Goal: Information Seeking & Learning: Compare options

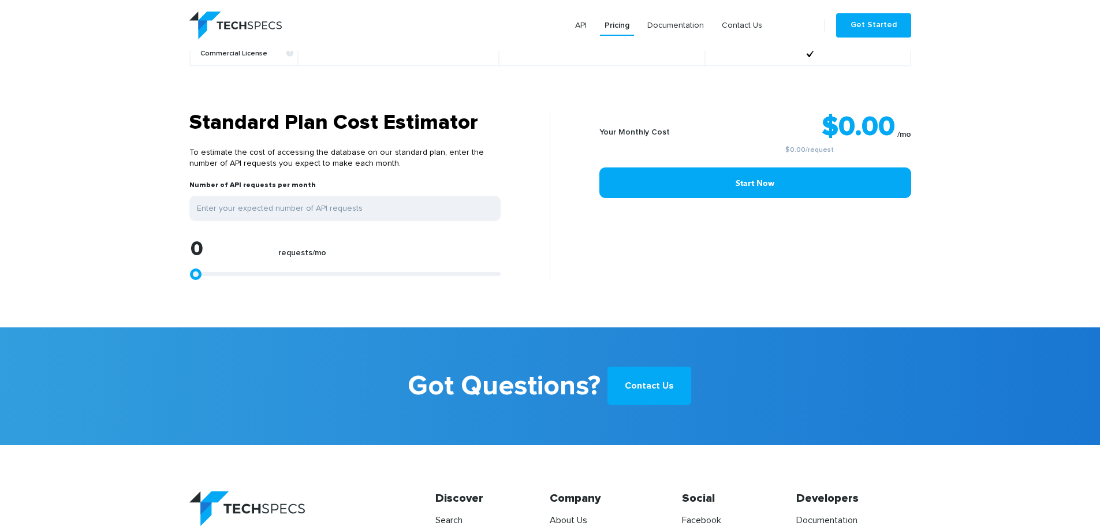
scroll to position [1101, 0]
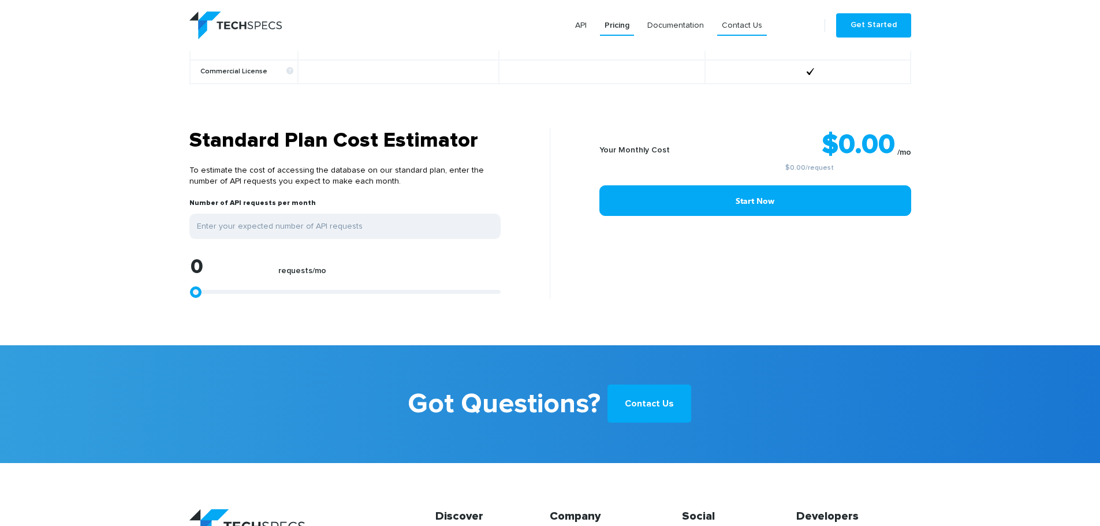
click at [756, 25] on link "Contact Us" at bounding box center [742, 25] width 50 height 21
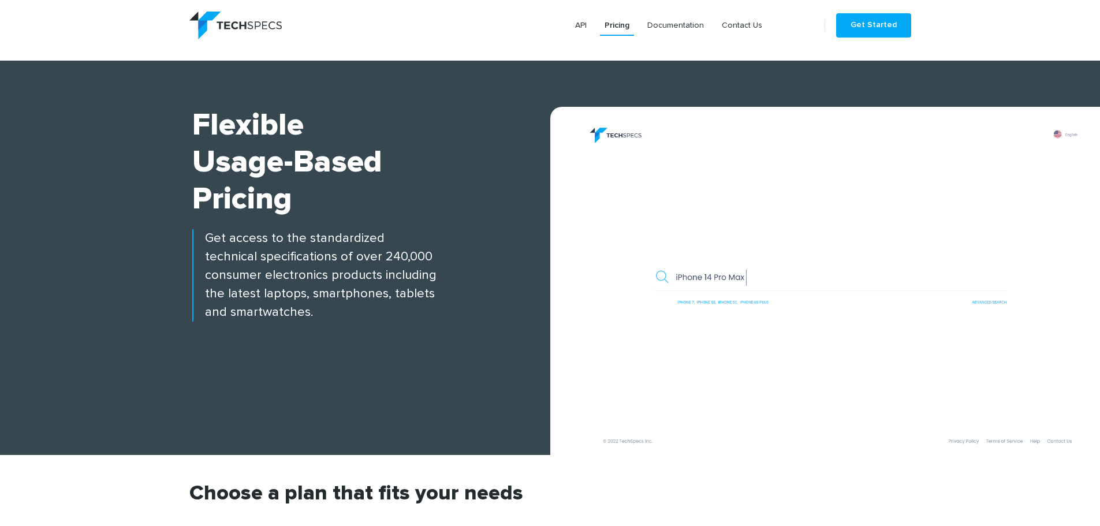
scroll to position [948, 0]
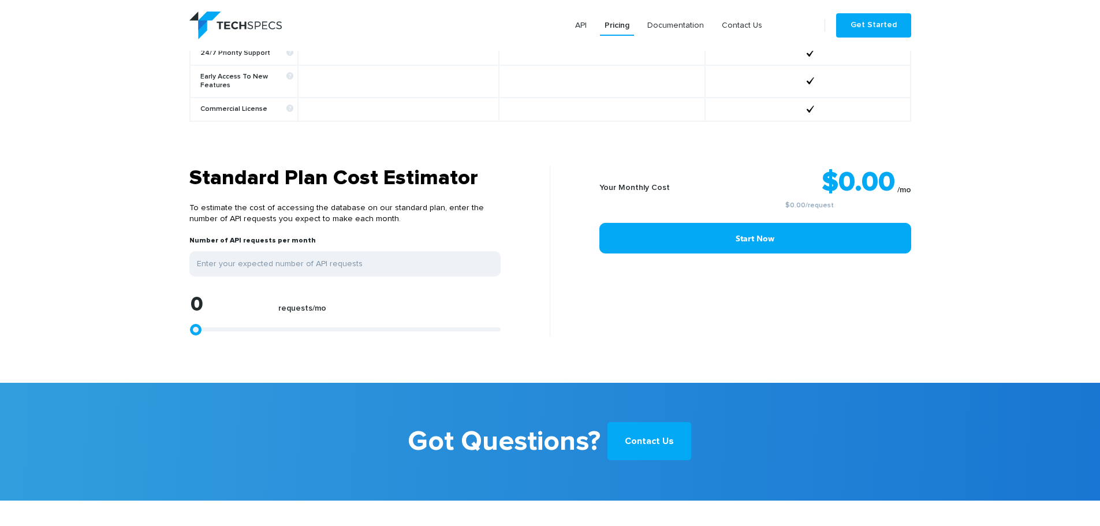
drag, startPoint x: 189, startPoint y: 193, endPoint x: 381, endPoint y: 225, distance: 194.3
click at [381, 225] on p "To estimate the cost of accessing the database on our standard plan, enter the …" at bounding box center [344, 213] width 311 height 45
copy p "To estimate the cost of accessing the database on our standard plan, enter the …"
click at [191, 236] on label "Number of API requests per month" at bounding box center [252, 243] width 126 height 15
drag, startPoint x: 187, startPoint y: 229, endPoint x: 309, endPoint y: 231, distance: 122.4
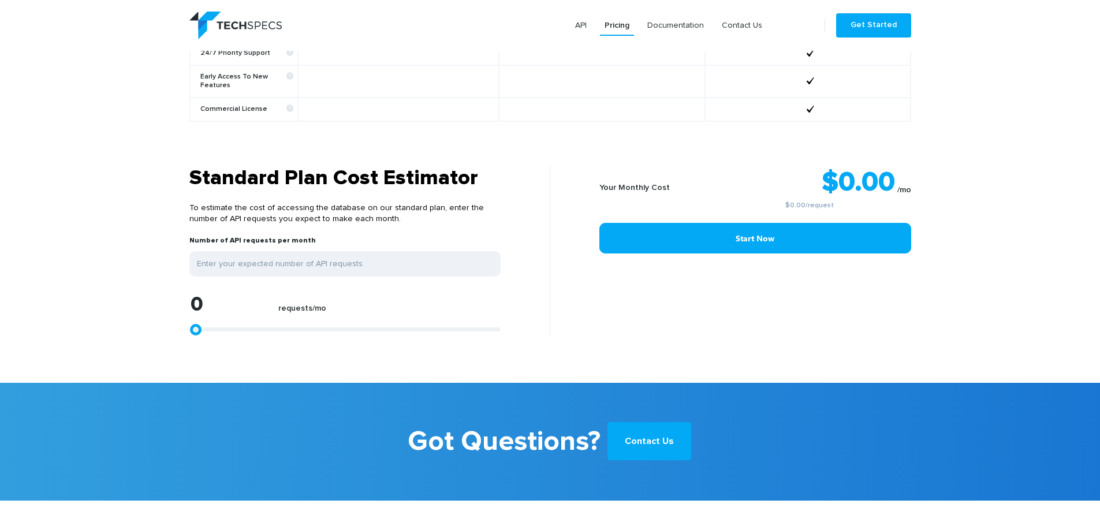
click at [307, 229] on div "Standard Plan Cost Estimator To estimate the cost of accessing the database on …" at bounding box center [366, 251] width 370 height 171
copy label "Number of API requests per month"
type input "1113"
type input "1299"
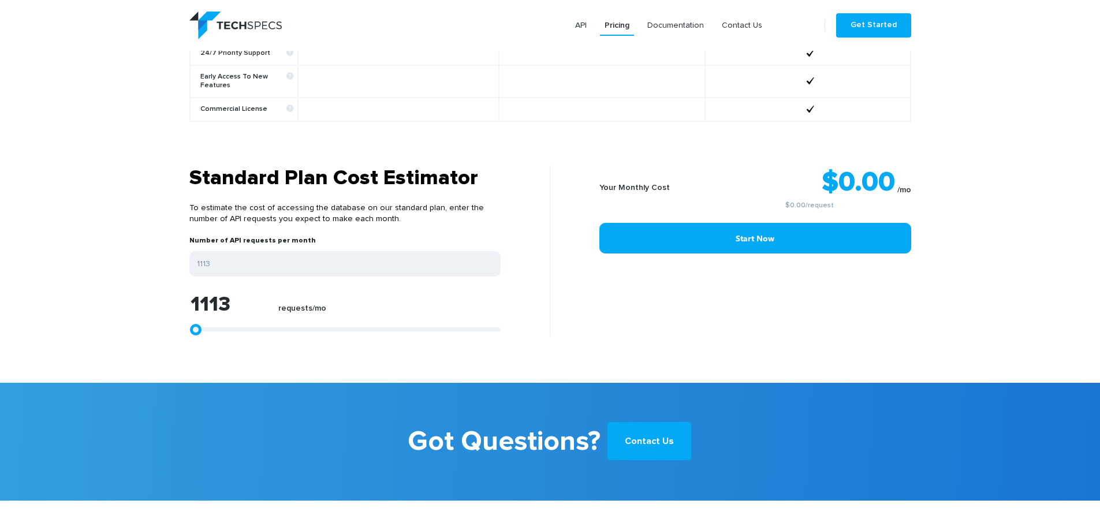
type input "1299"
type input "3525"
type input "5380"
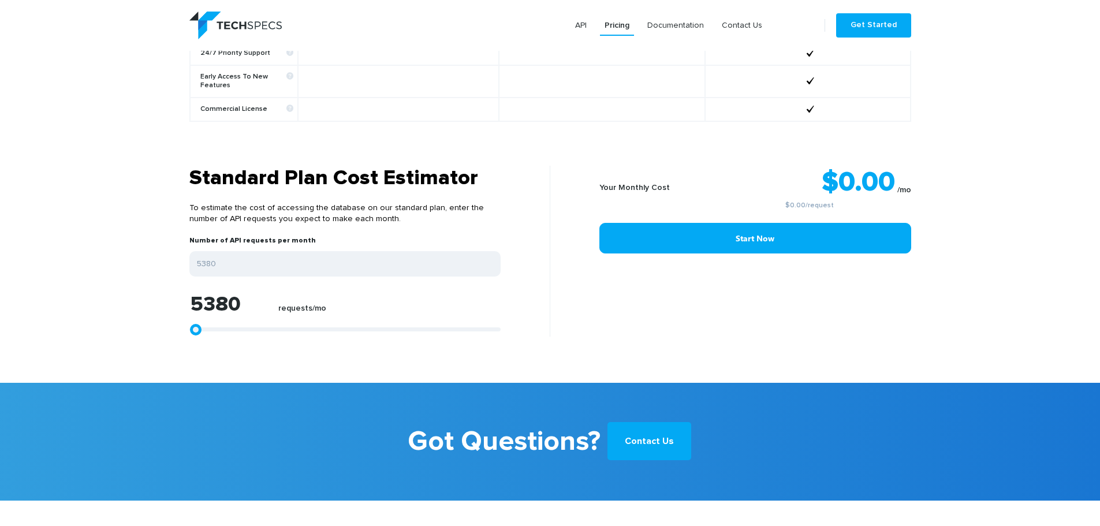
type input "9091"
type input "15213"
type input "20037"
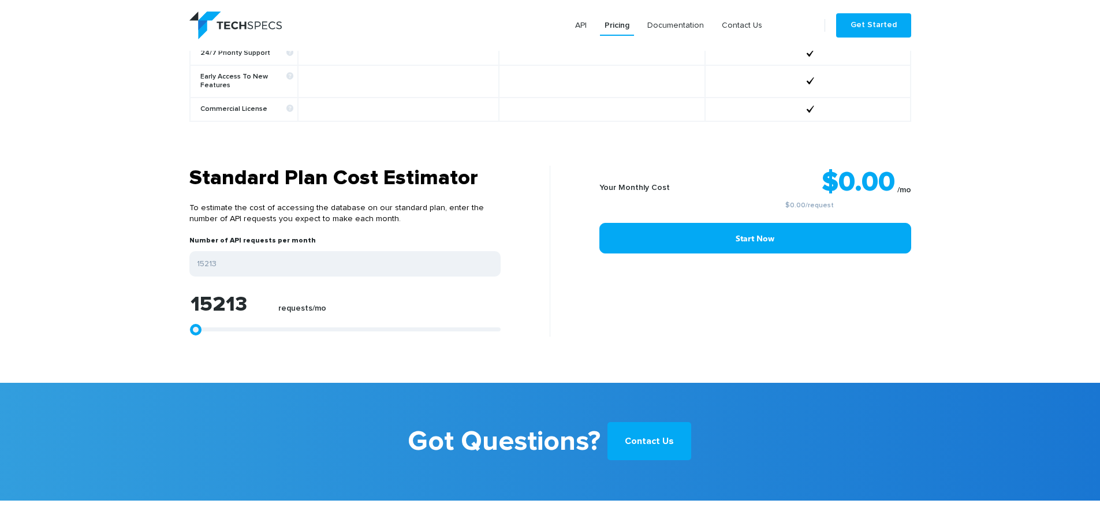
type input "20037"
type input "24490"
type input "27458"
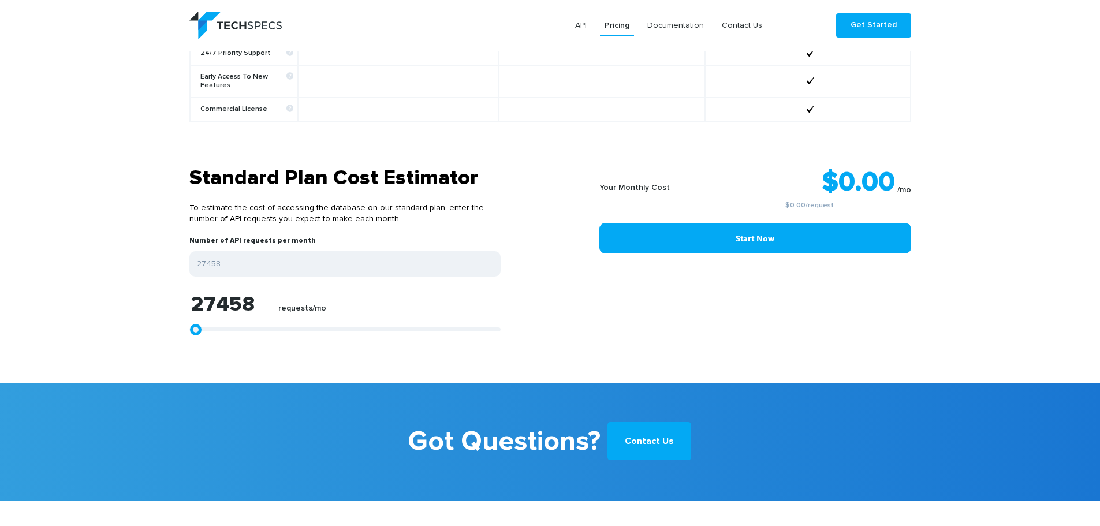
type input "28015"
type input "28200"
type input "28942"
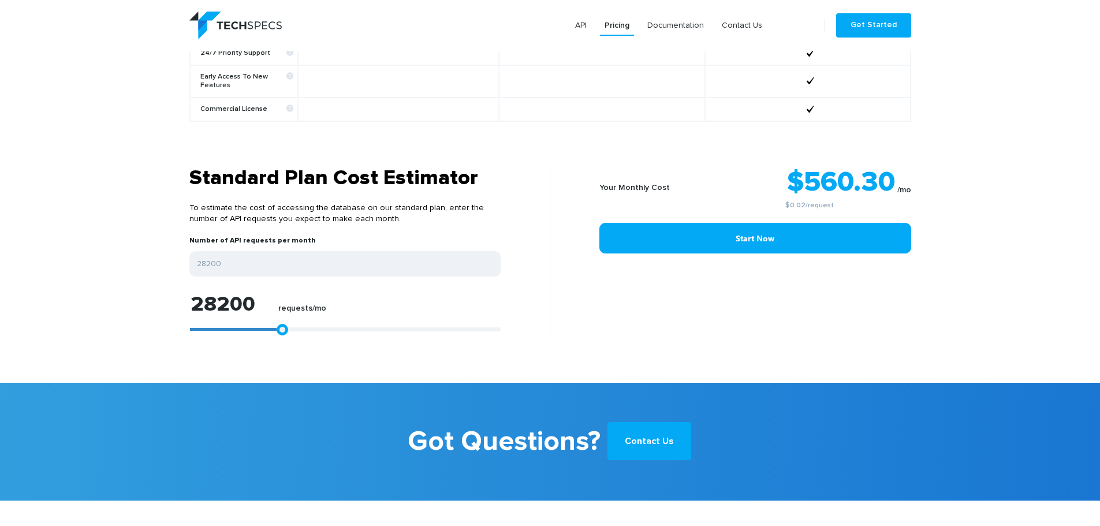
type input "28942"
type input "30055"
type input "32096"
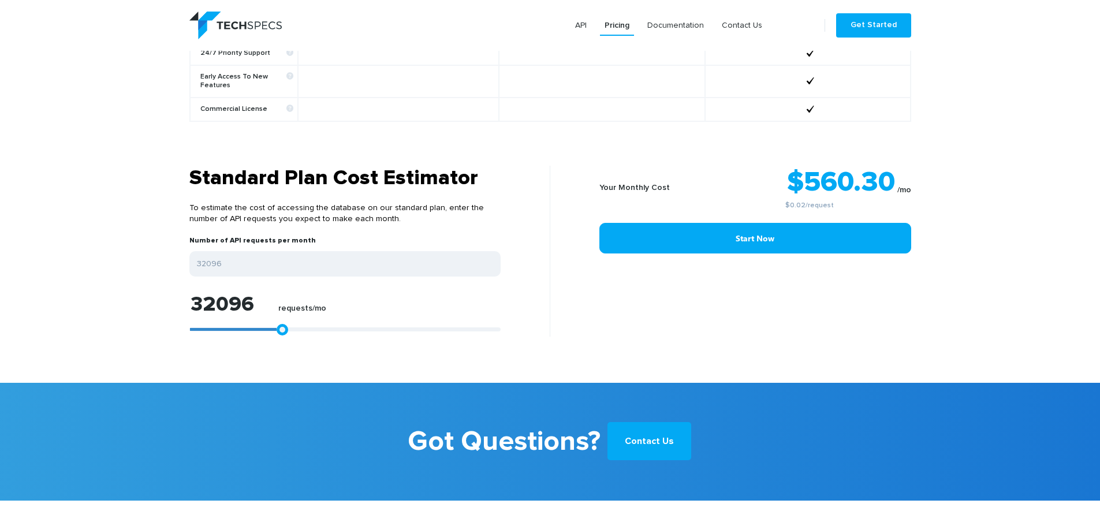
type input "34879"
type input "37662"
type input "39703"
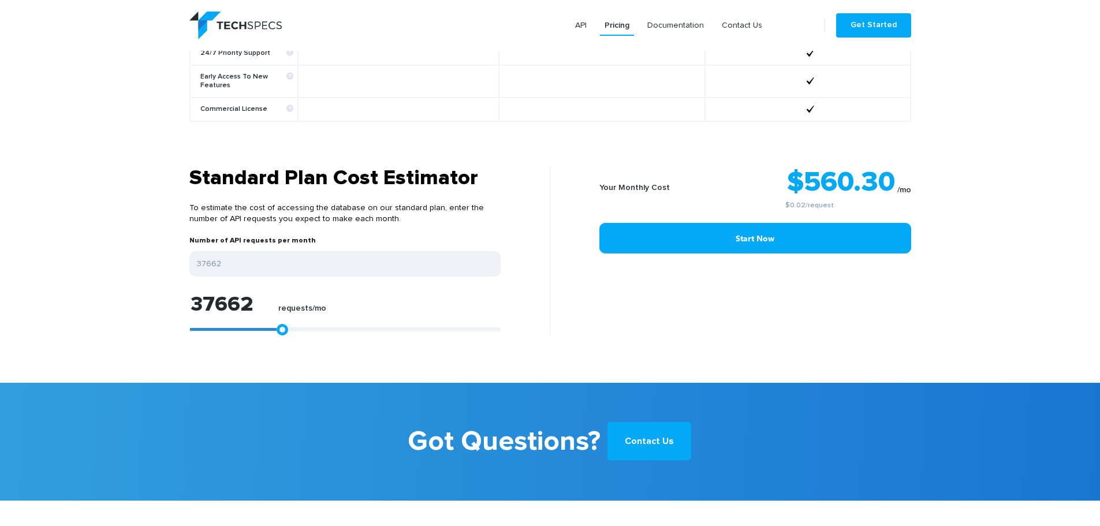
type input "39703"
type input "41372"
type input "41929"
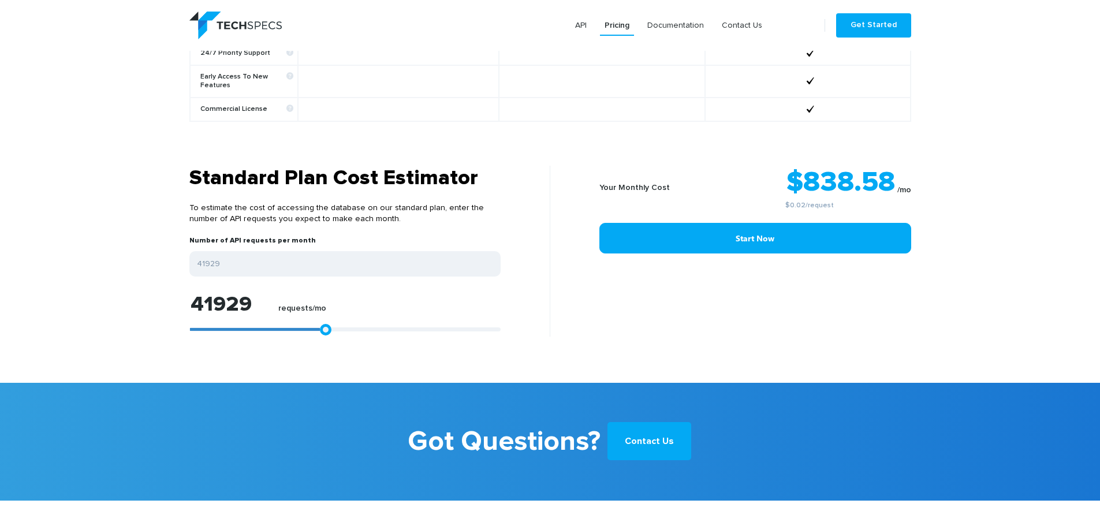
type input "42115"
type input "42671"
type input "42857"
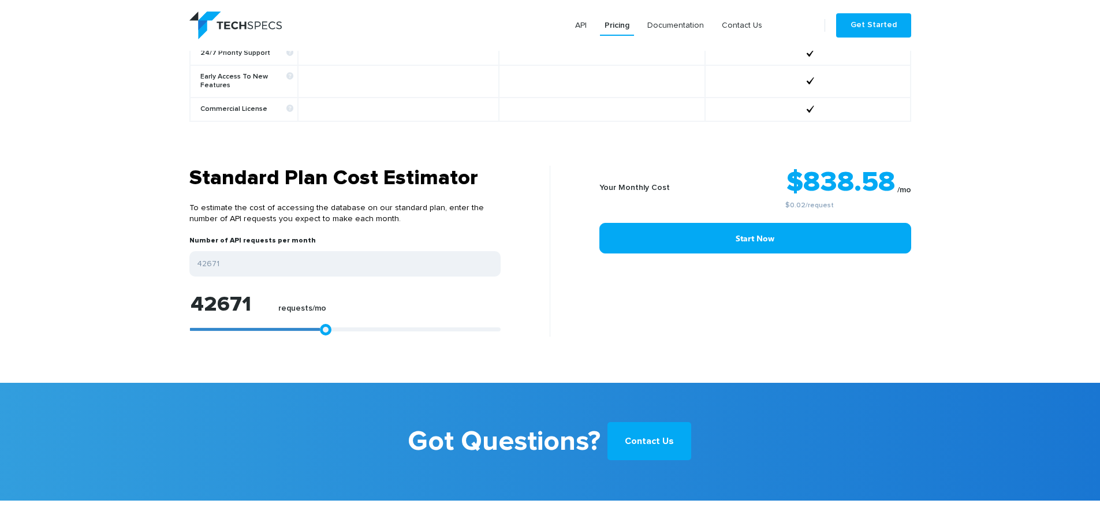
type input "42857"
type input "43042"
type input "44341"
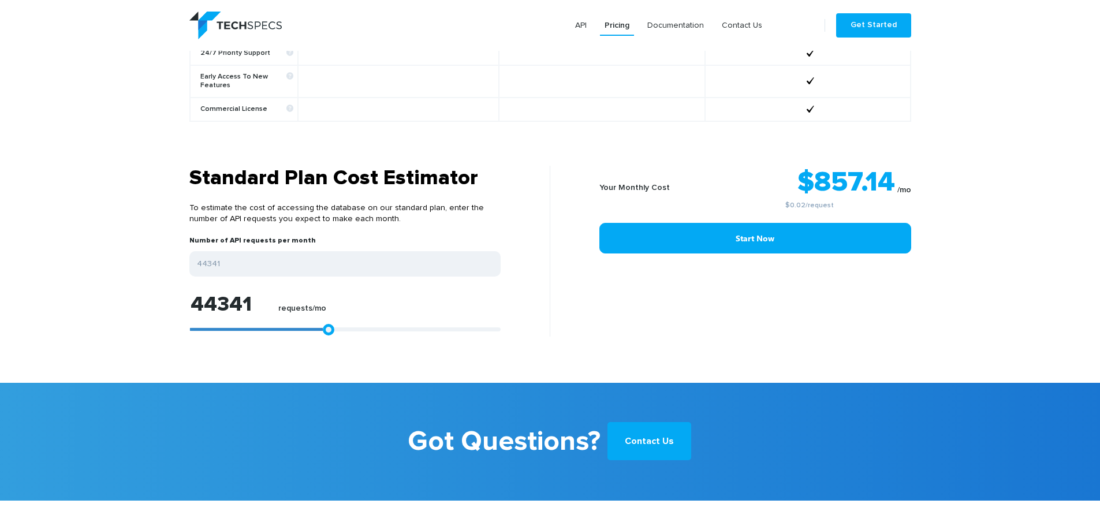
type input "46196"
type input "48051"
type input "48794"
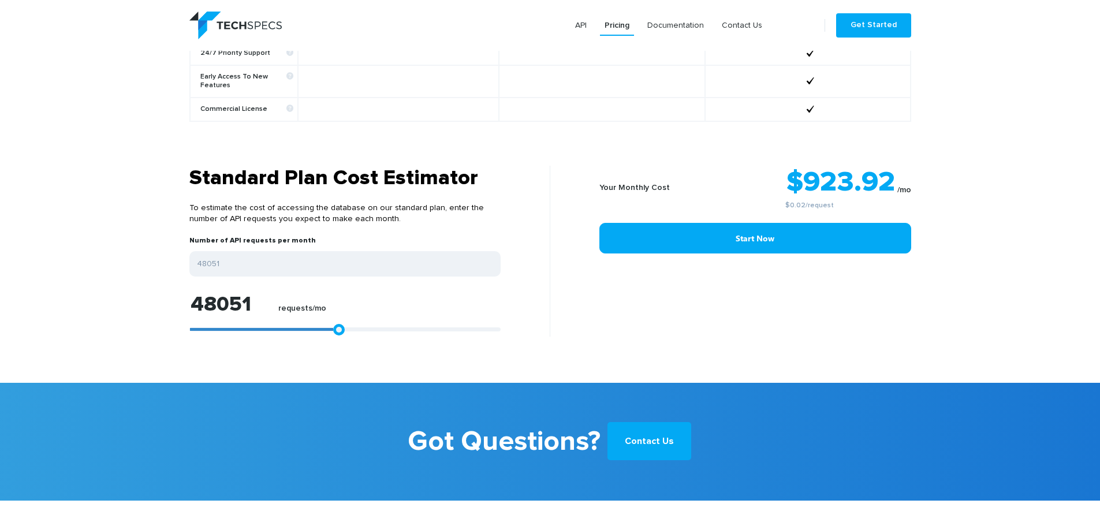
type input "48794"
type input "48979"
type input "50278"
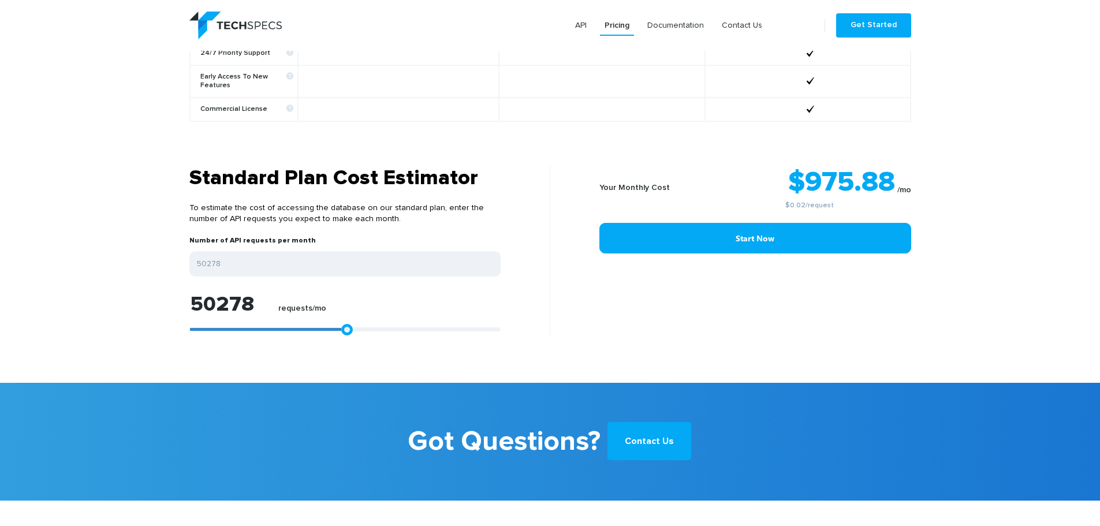
type input "52319"
type input "55658"
type input "56029"
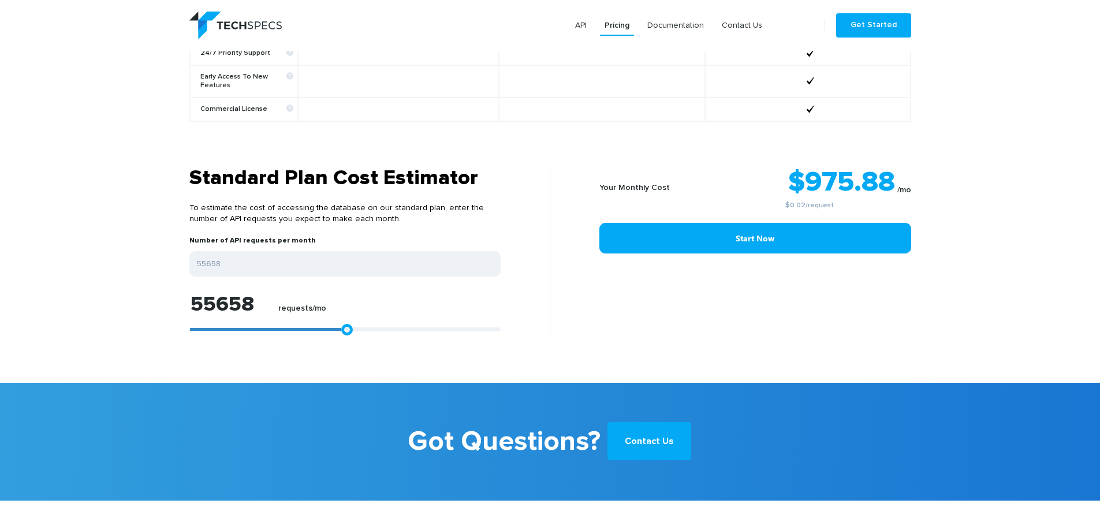
type input "56029"
type input "56400"
type input "56771"
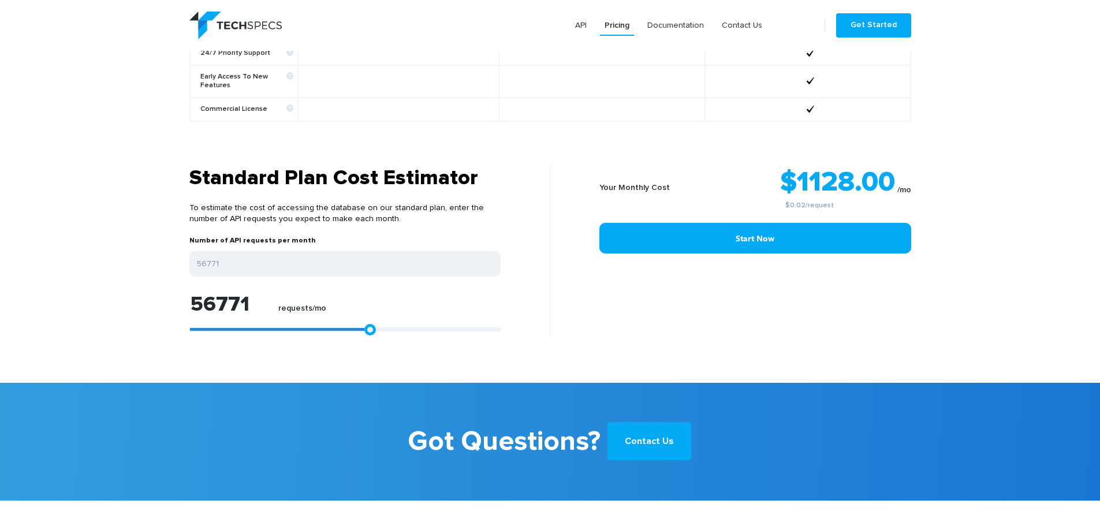
type input "57513"
type input "57884"
type input "59183"
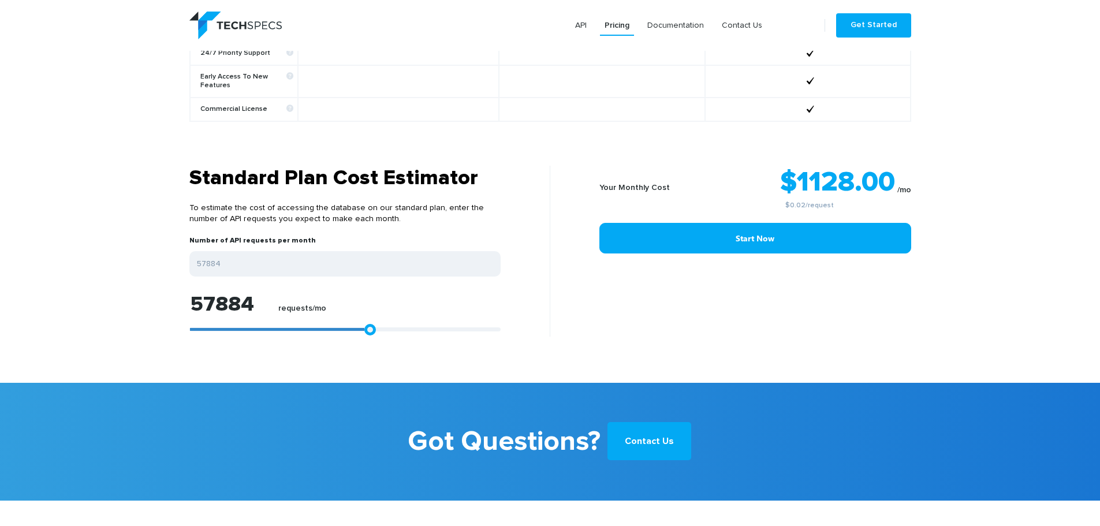
type input "59183"
type input "59554"
type input "60296"
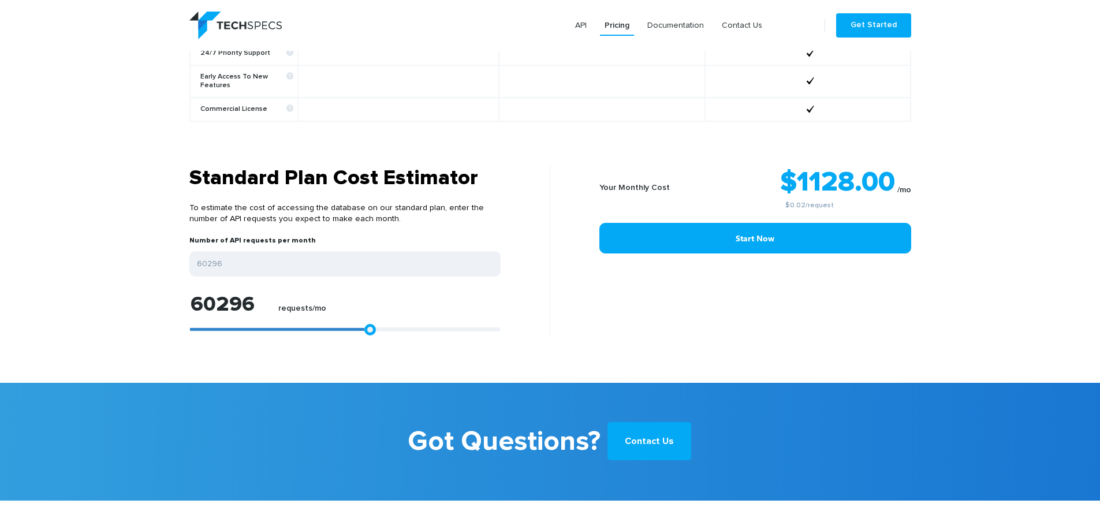
type input "60667"
type input "61224"
type input "61780"
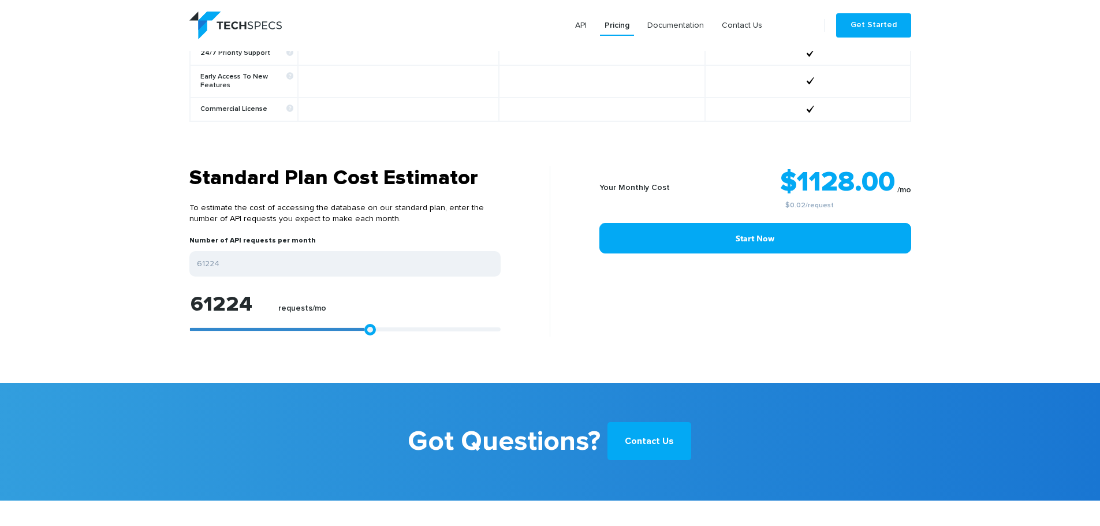
type input "61780"
type input "62152"
type input "62708"
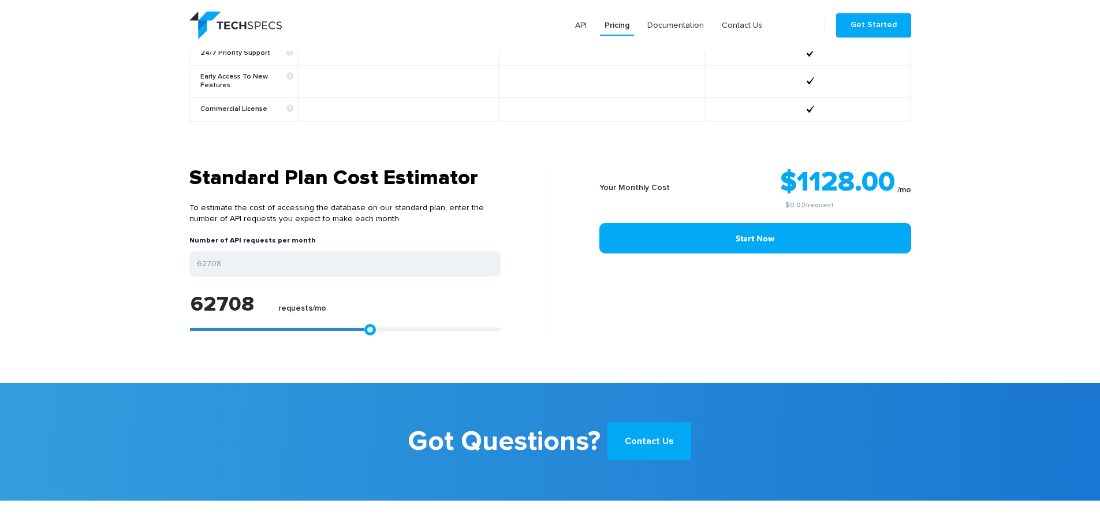
type input "63079"
type input "63636"
type input "63821"
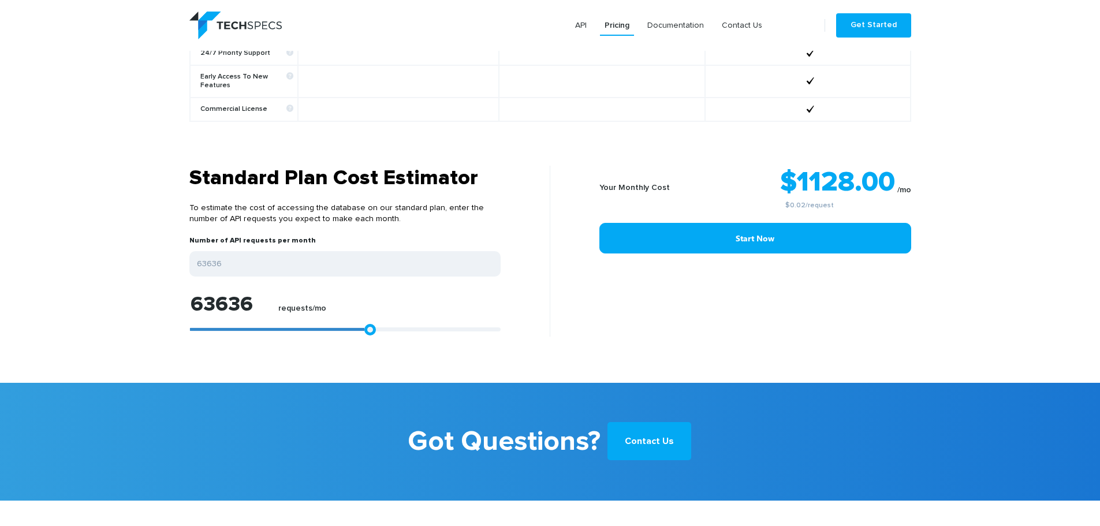
type input "63821"
type input "64378"
type input "65677"
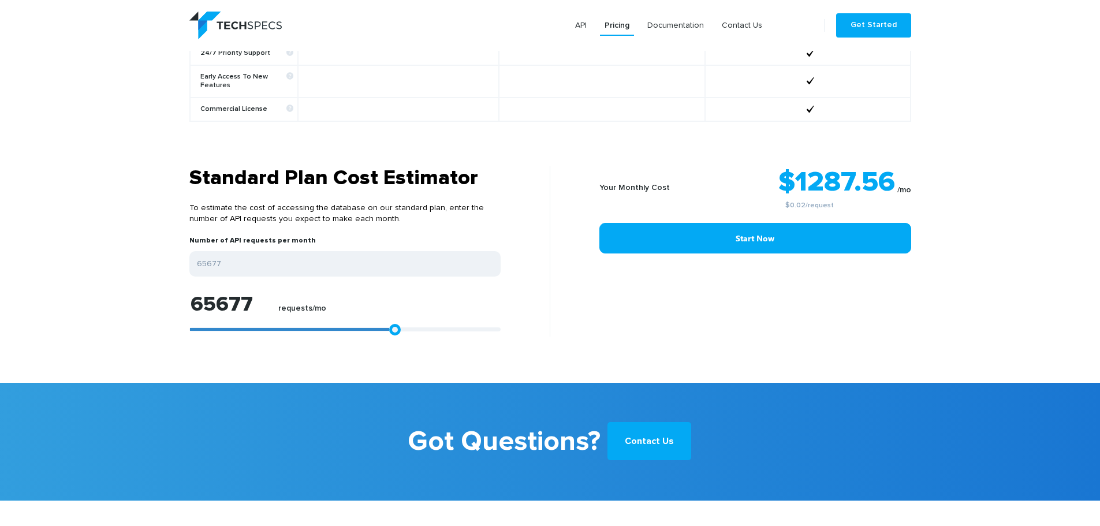
type input "66048"
type input "66604"
type input "66790"
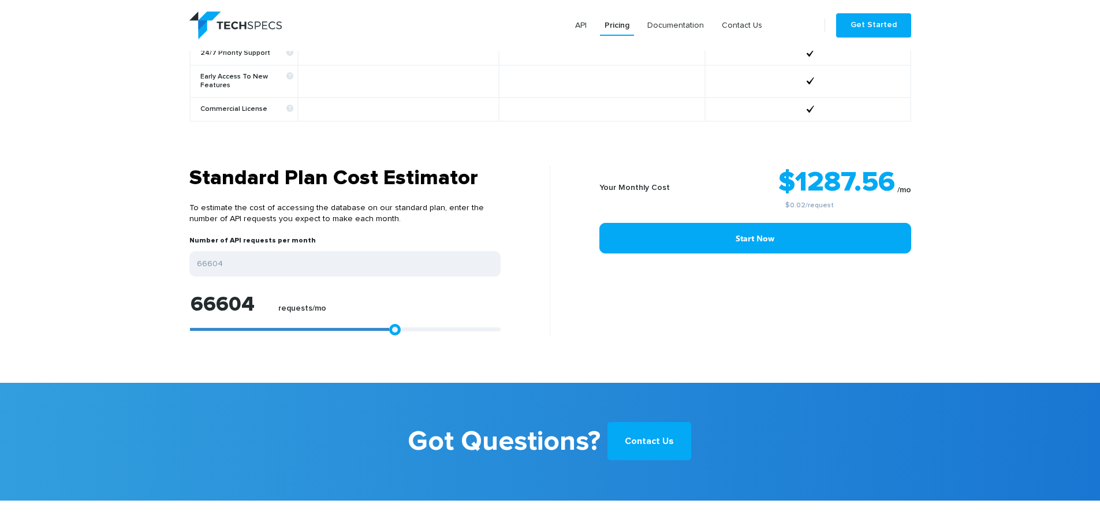
type input "66790"
type input "66975"
type input "69202"
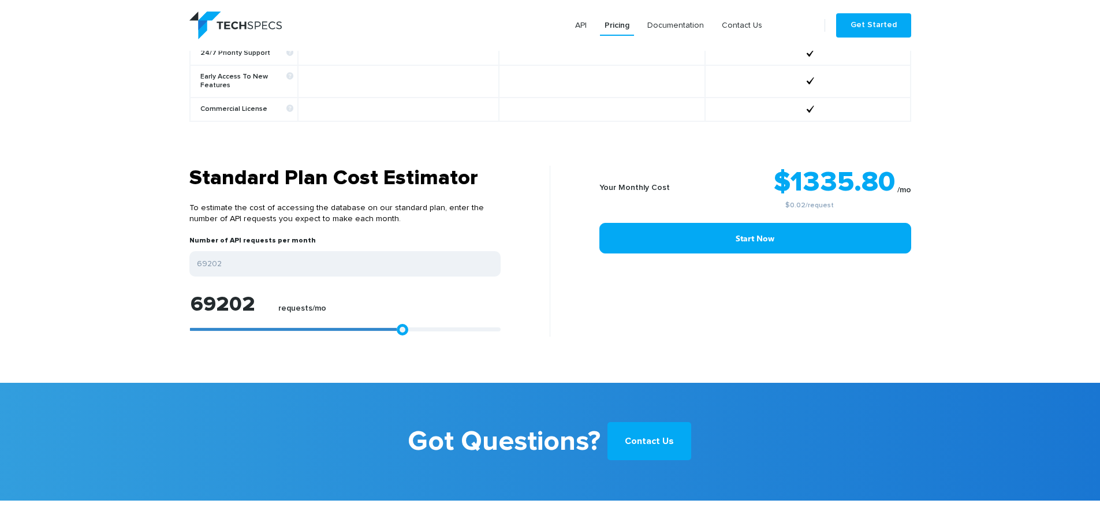
type input "71242"
type input "73098"
type input "73840"
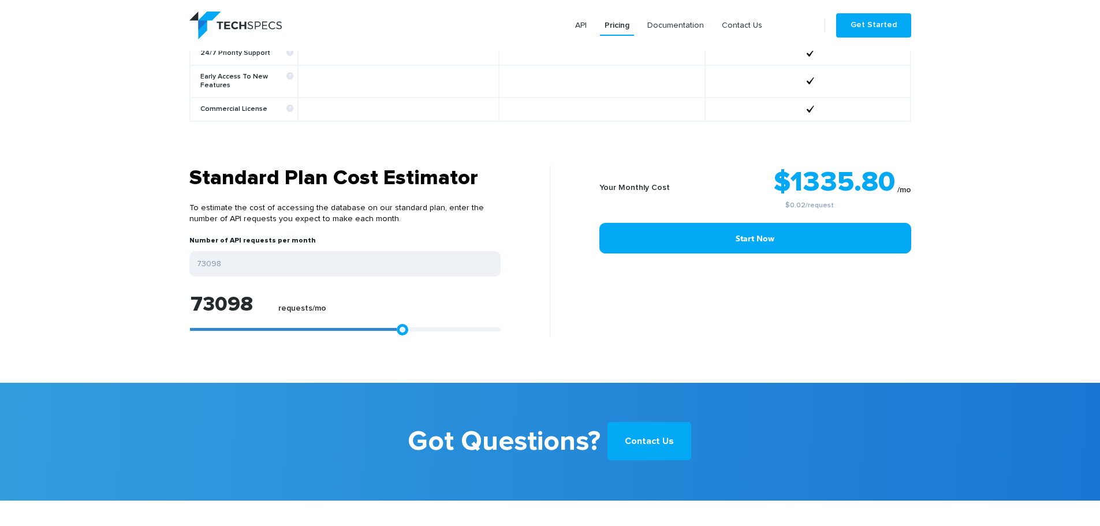
type input "73840"
type input "74025"
type input "74211"
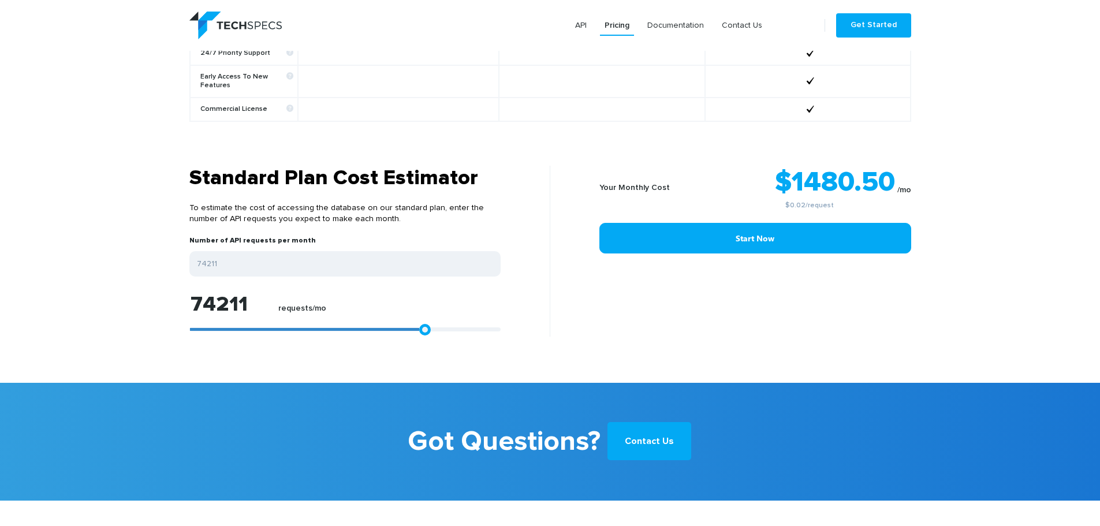
type input "74396"
type input "77179"
type input "79406"
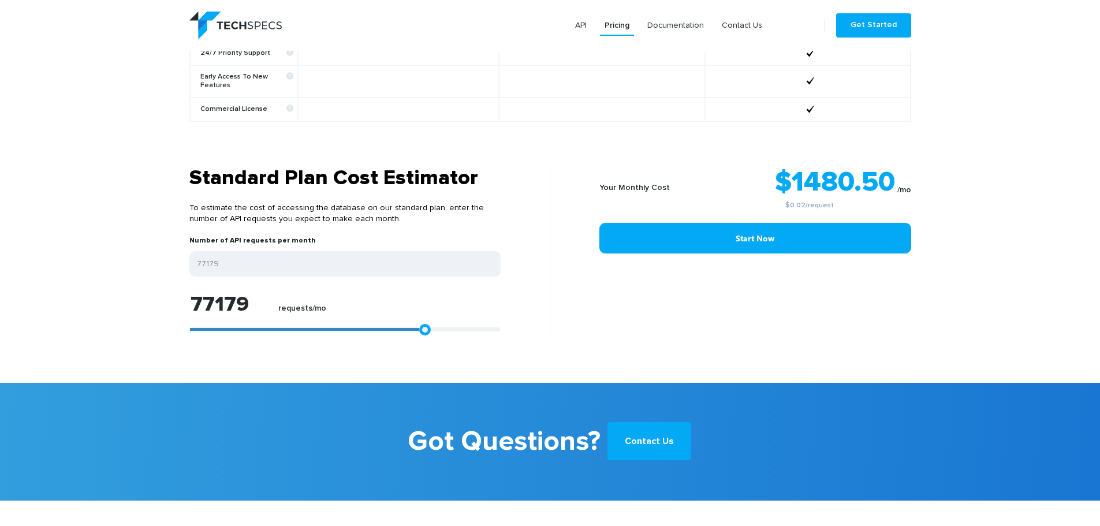
type input "79406"
type input "81446"
type input "83116"
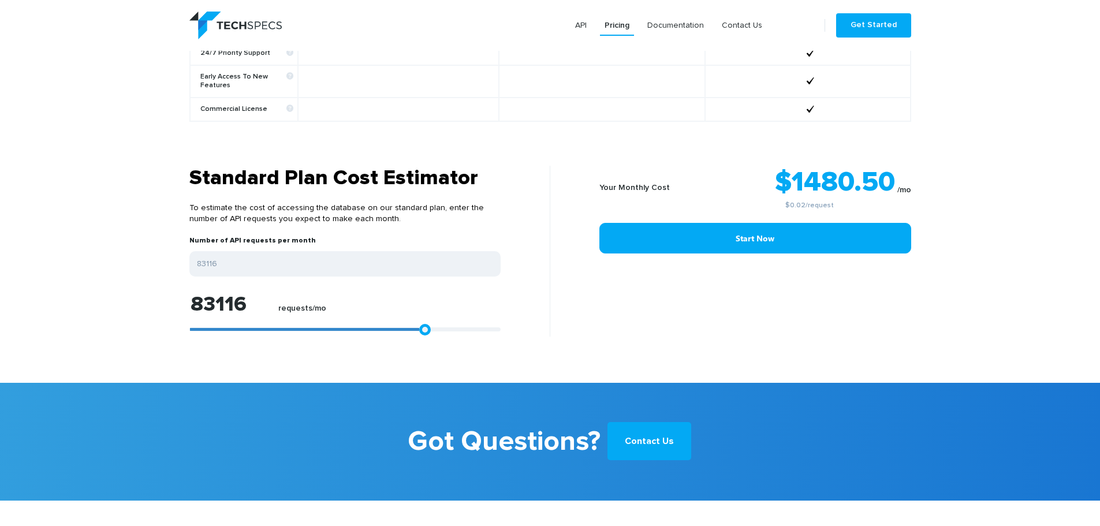
type input "83673"
type input "84229"
type input "84786"
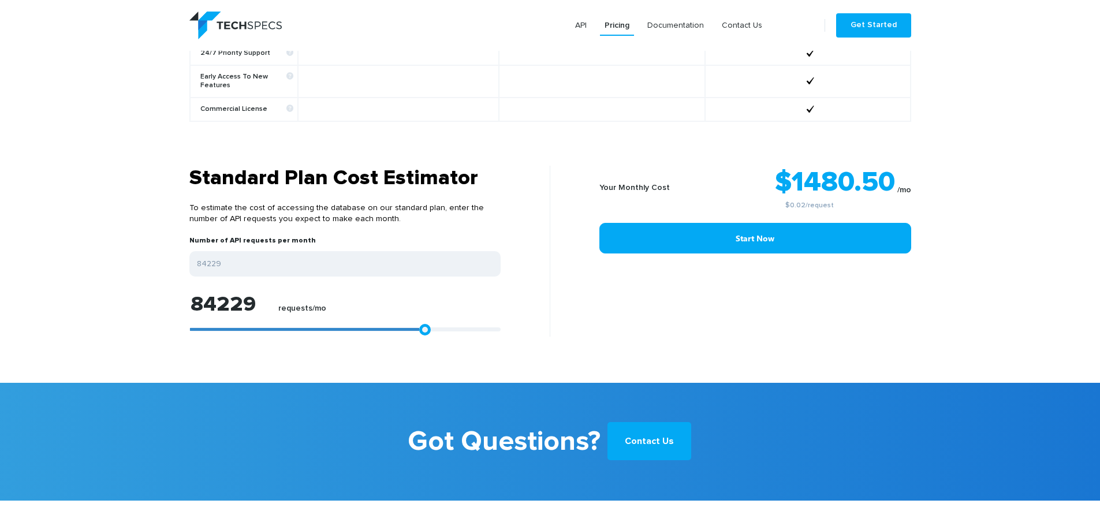
type input "84786"
type input "85342"
type input "85899"
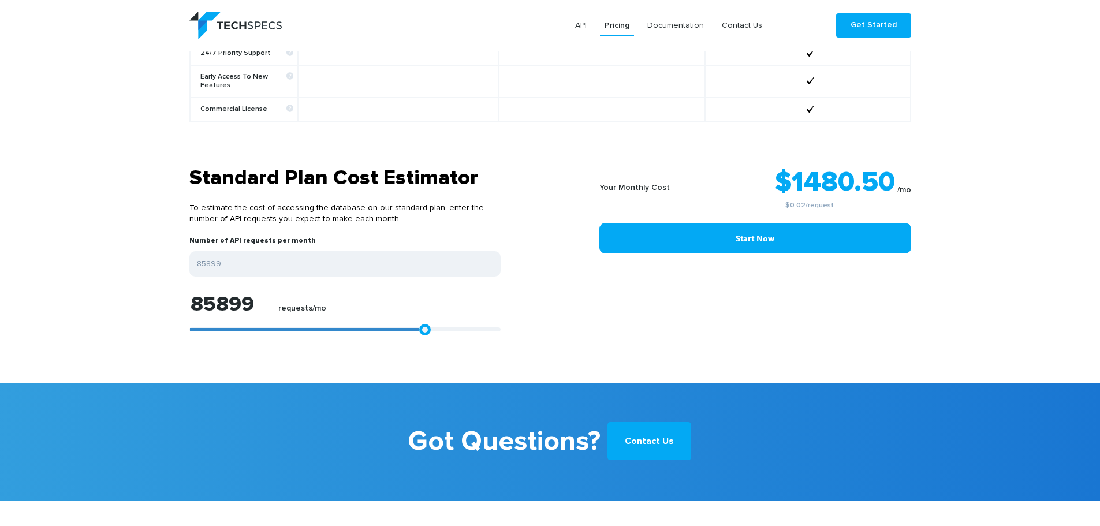
type input "86456"
type input "87012"
type input "87569"
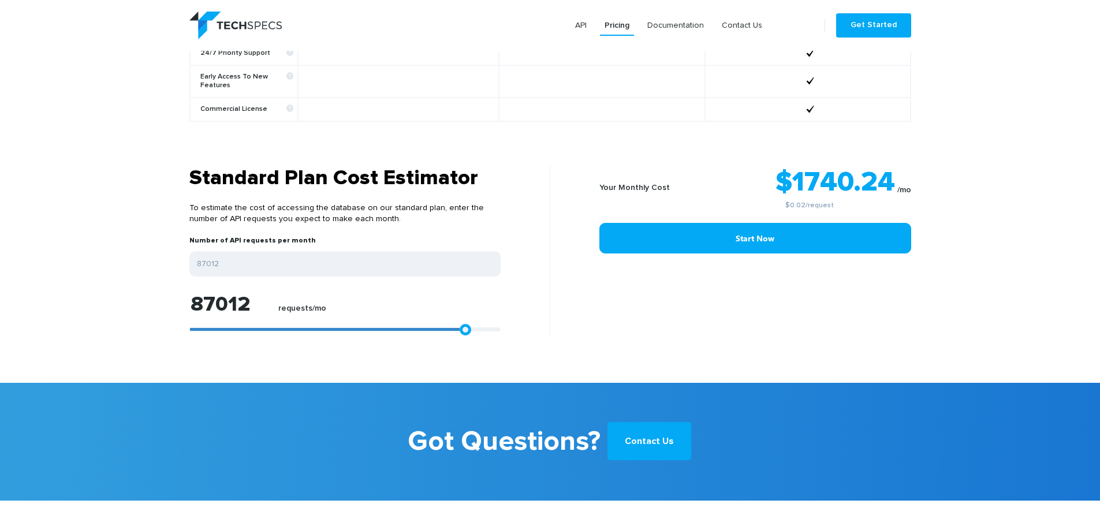
type input "87569"
type input "89053"
type input "90908"
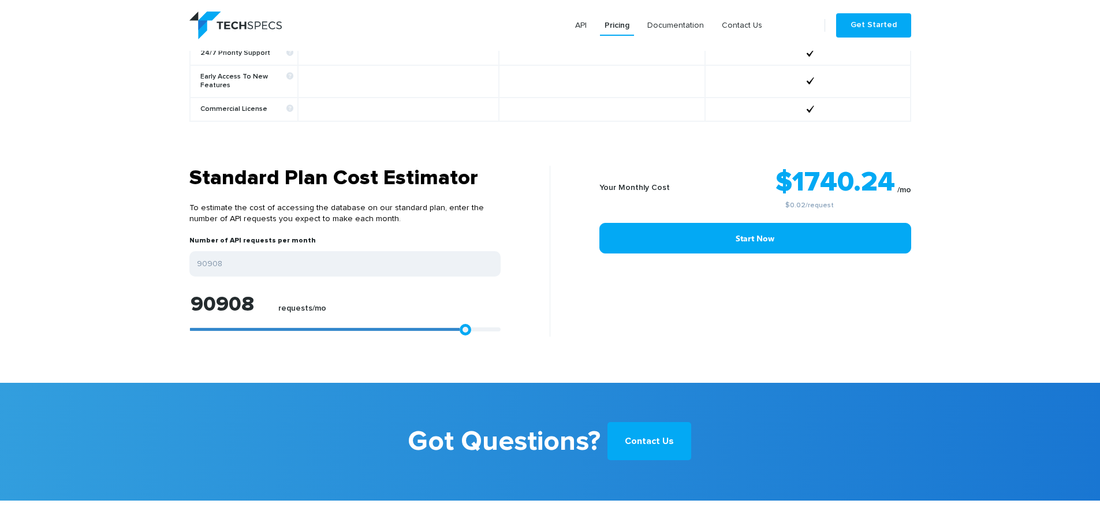
type input "92207"
type input "92763"
type input "93691"
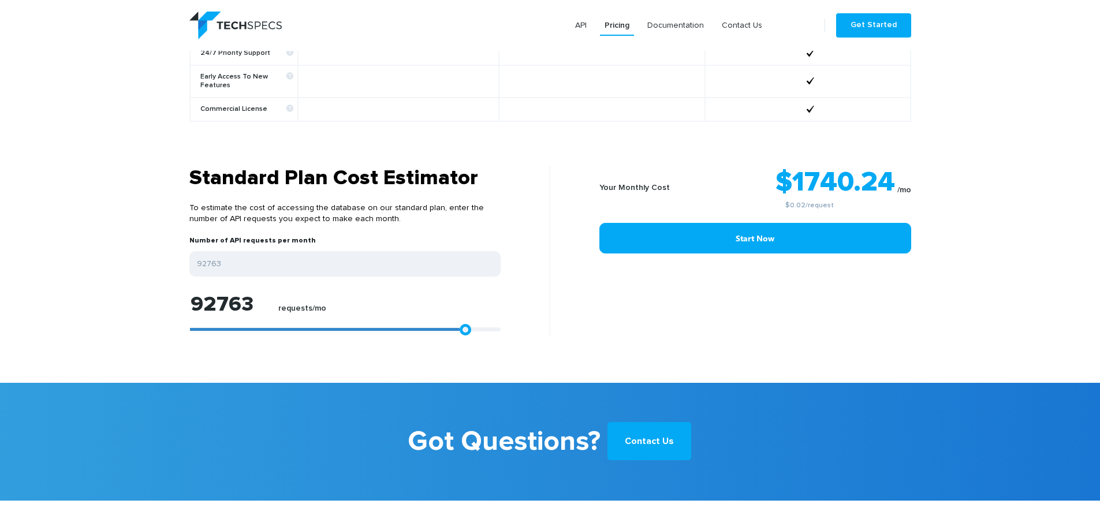
type input "93691"
type input "94804"
type input "96103"
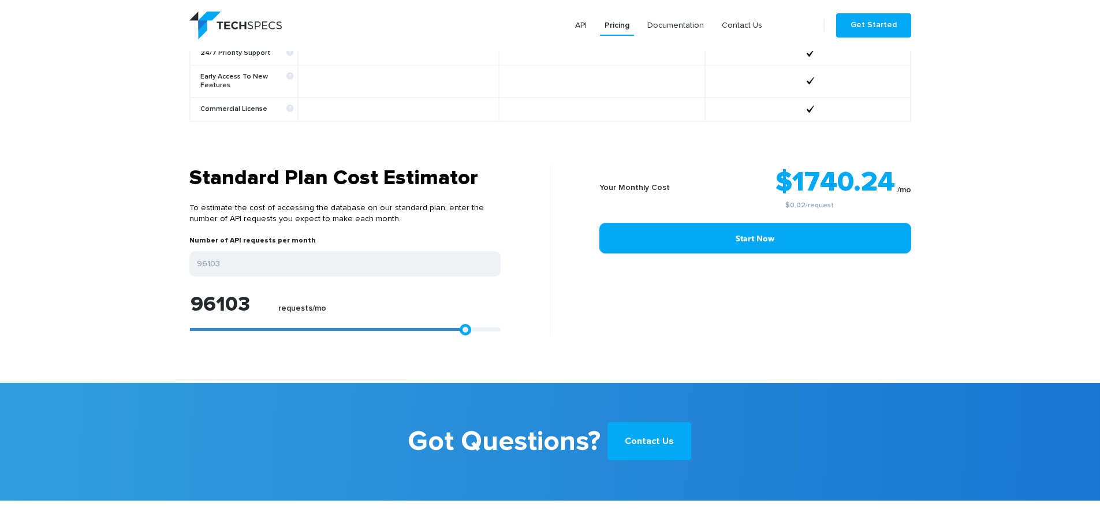
type input "97031"
type input "97587"
type input "98144"
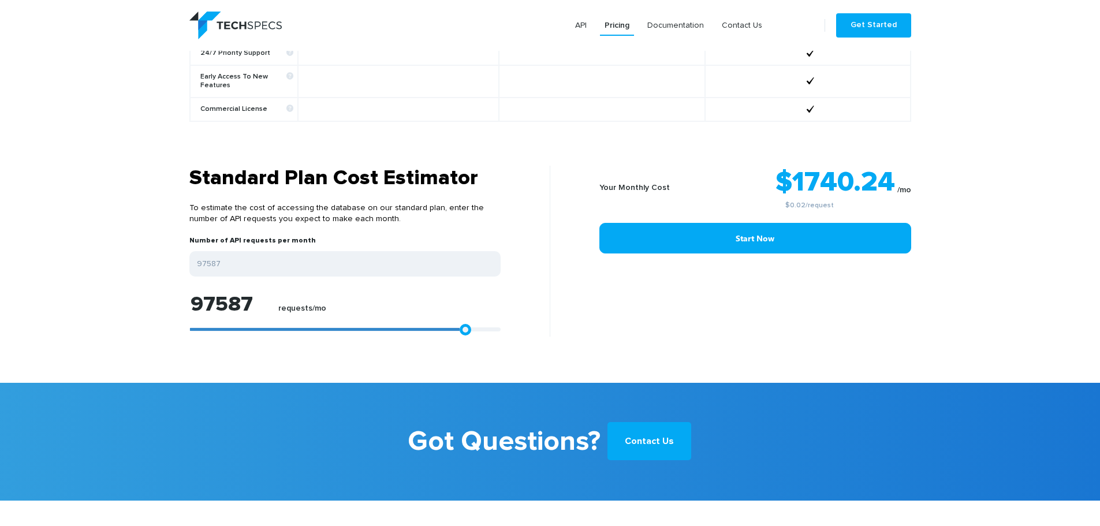
type input "98144"
type input "98515"
type input "99257"
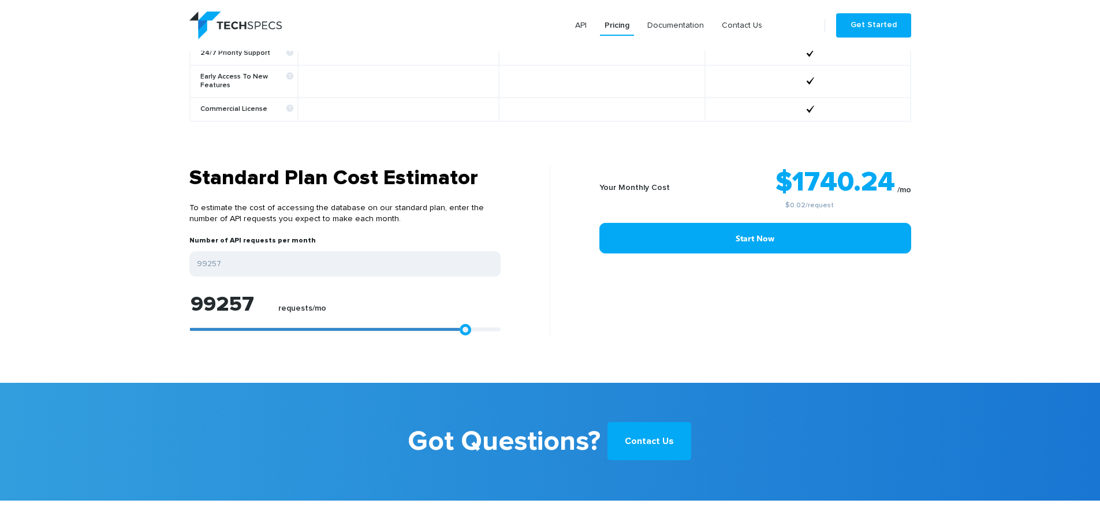
type input "99813"
type input "99999"
drag, startPoint x: 195, startPoint y: 320, endPoint x: 531, endPoint y: 331, distance: 335.6
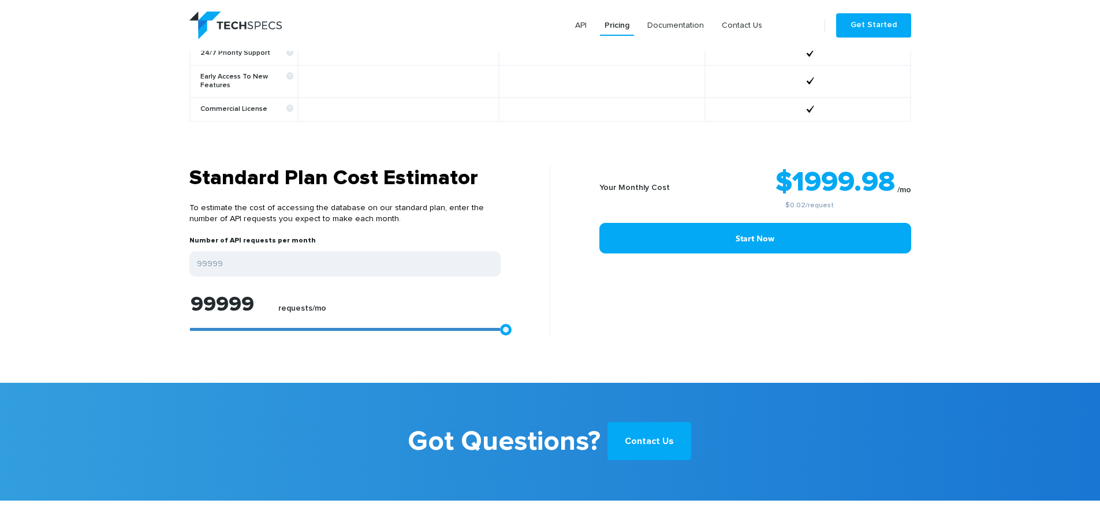
click at [531, 331] on section "Standard Plan Cost Estimator To estimate the cost of accessing the database on …" at bounding box center [550, 274] width 1100 height 217
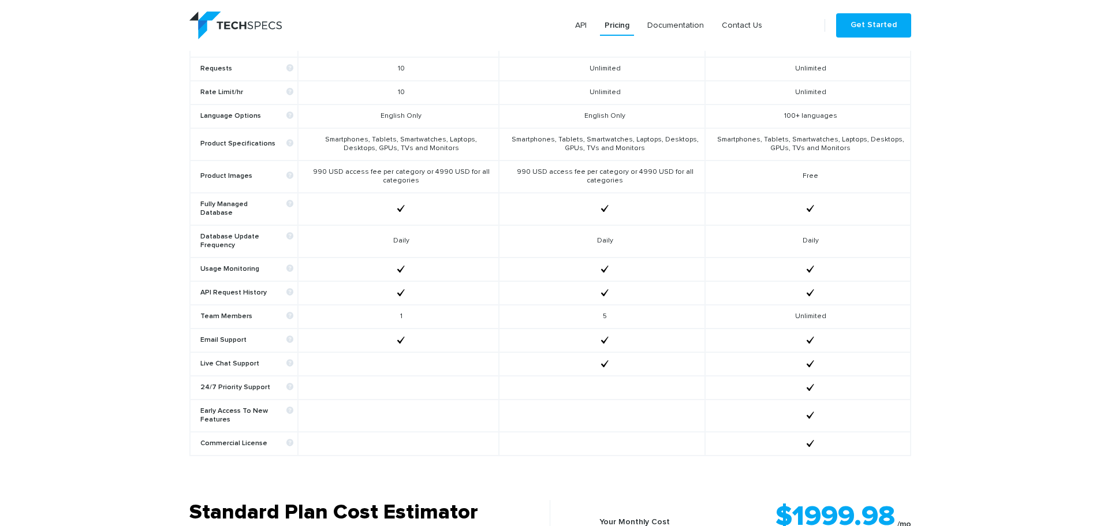
scroll to position [833, 0]
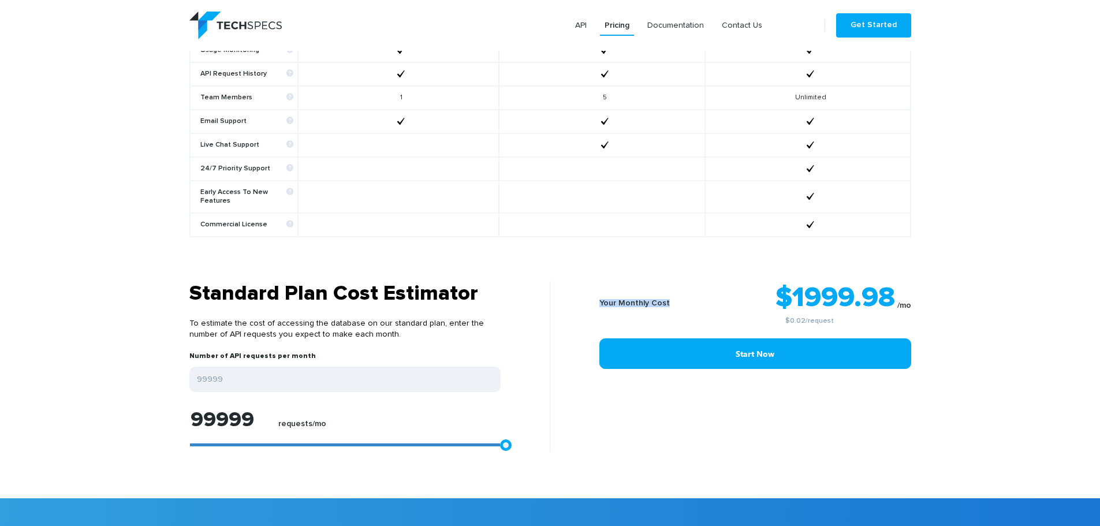
drag, startPoint x: 595, startPoint y: 290, endPoint x: 680, endPoint y: 292, distance: 85.5
click at [680, 292] on div "Your Monthly Cost $1999.98 /mo $0.02 /request Start Now" at bounding box center [735, 366] width 370 height 171
copy b "Your Monthly Cost"
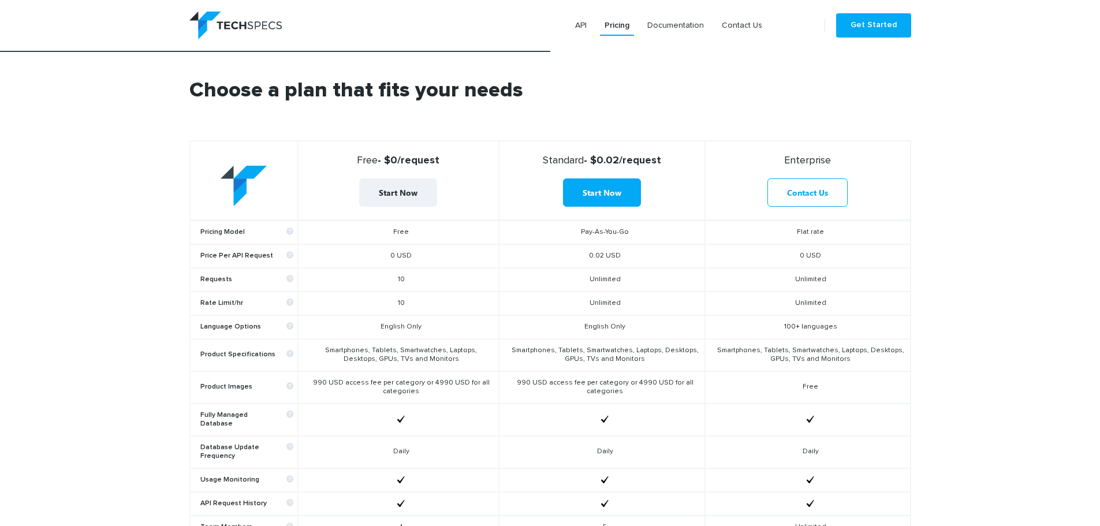
scroll to position [428, 0]
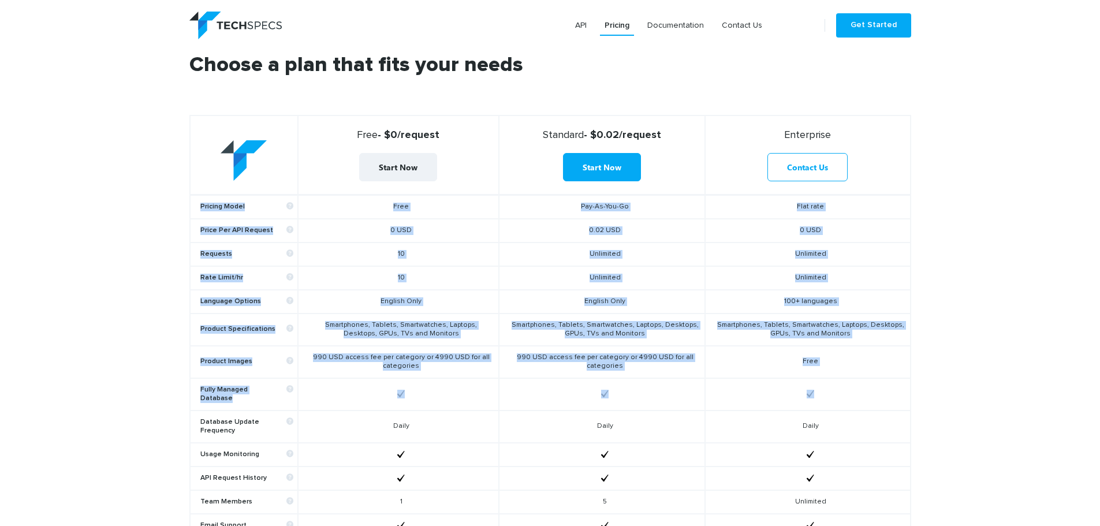
drag, startPoint x: 196, startPoint y: 199, endPoint x: 227, endPoint y: 409, distance: 211.9
click at [227, 409] on tbody "Pricing Model Free Pay-As-You-Go Flat rate Price Per API Request 0 USD 0.02 USD…" at bounding box center [550, 418] width 721 height 446
click at [197, 259] on td "Requests" at bounding box center [244, 254] width 108 height 24
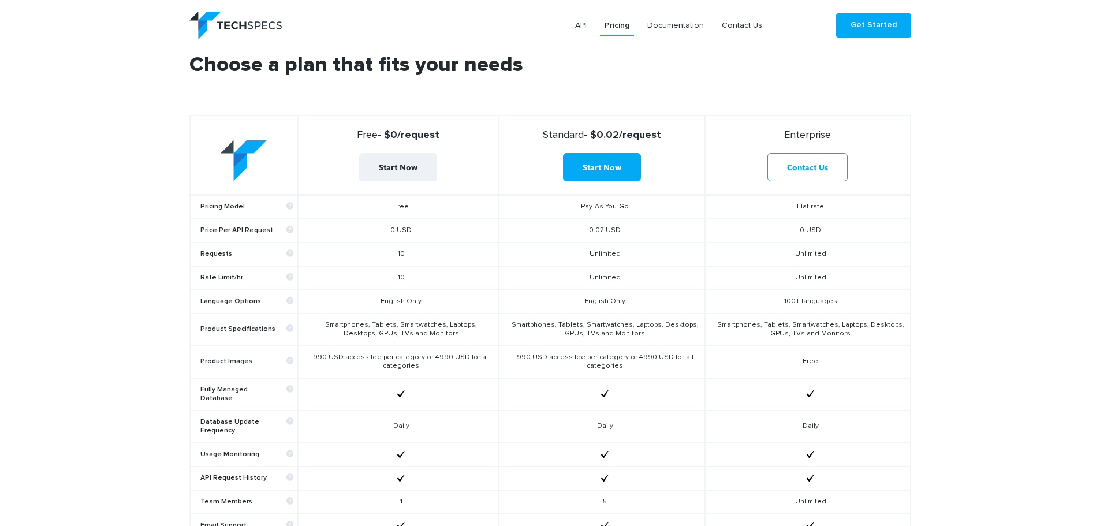
click at [199, 205] on td "Pricing Model" at bounding box center [244, 207] width 108 height 24
drag, startPoint x: 198, startPoint y: 204, endPoint x: 250, endPoint y: 204, distance: 52.0
click at [250, 204] on td "Pricing Model" at bounding box center [244, 207] width 108 height 24
copy b "Pricing Model"
drag, startPoint x: 199, startPoint y: 225, endPoint x: 273, endPoint y: 227, distance: 73.4
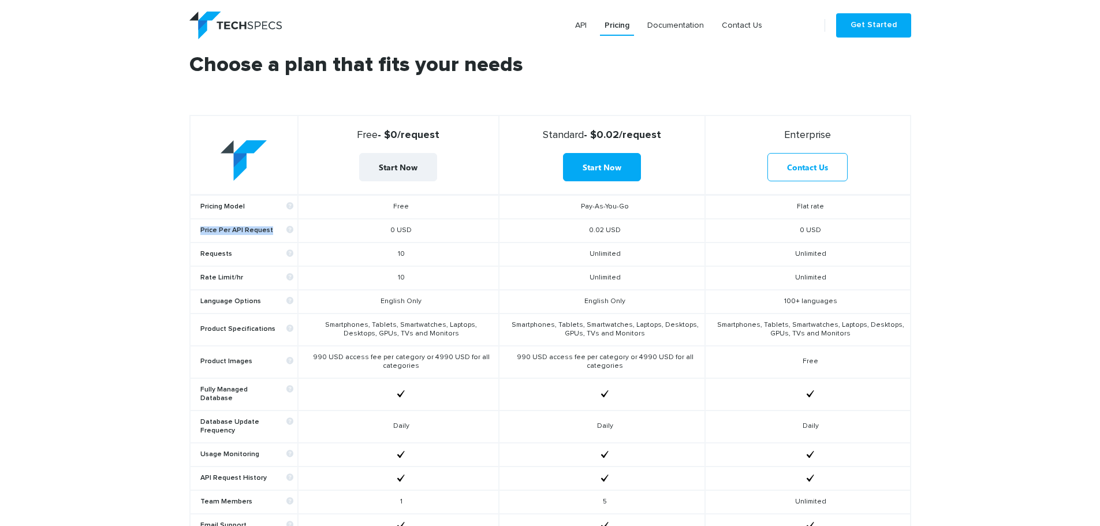
click at [273, 227] on td "Price Per API Request" at bounding box center [244, 231] width 108 height 24
copy b "Price Per API Request"
drag, startPoint x: 197, startPoint y: 252, endPoint x: 315, endPoint y: 252, distance: 118.4
click at [315, 252] on tr "Requests 10 Unlimited Unlimited" at bounding box center [550, 254] width 721 height 24
copy tr "Requests"
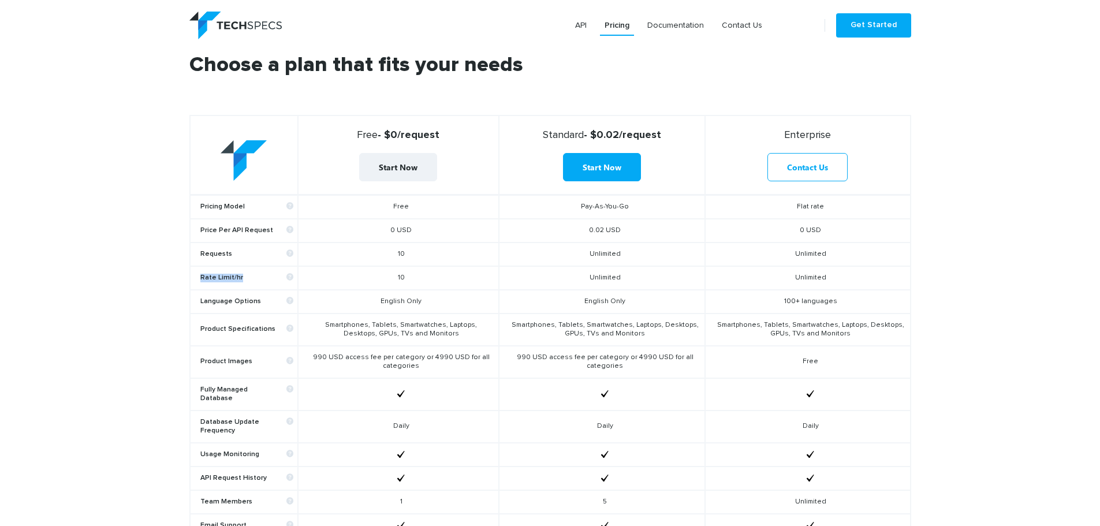
drag, startPoint x: 199, startPoint y: 273, endPoint x: 256, endPoint y: 276, distance: 57.2
click at [256, 276] on td "Rate Limit/hr" at bounding box center [244, 278] width 108 height 24
copy b "Rate Limit/hr"
drag, startPoint x: 199, startPoint y: 297, endPoint x: 618, endPoint y: 400, distance: 431.7
click at [278, 303] on td "Language Options" at bounding box center [244, 302] width 108 height 24
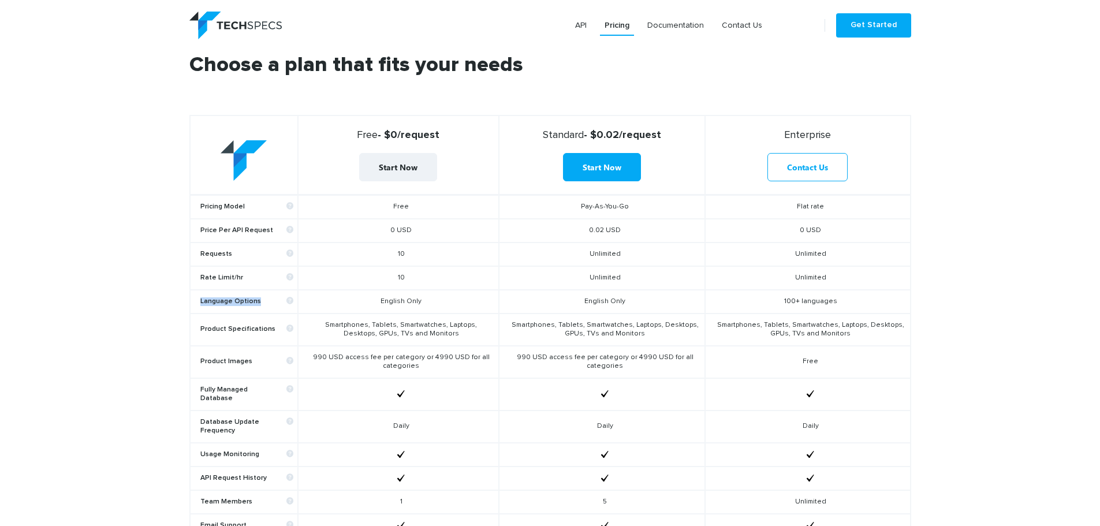
copy b "Language Options"
click at [235, 330] on b "Product Specifications" at bounding box center [246, 329] width 93 height 9
copy b "Product Specifications"
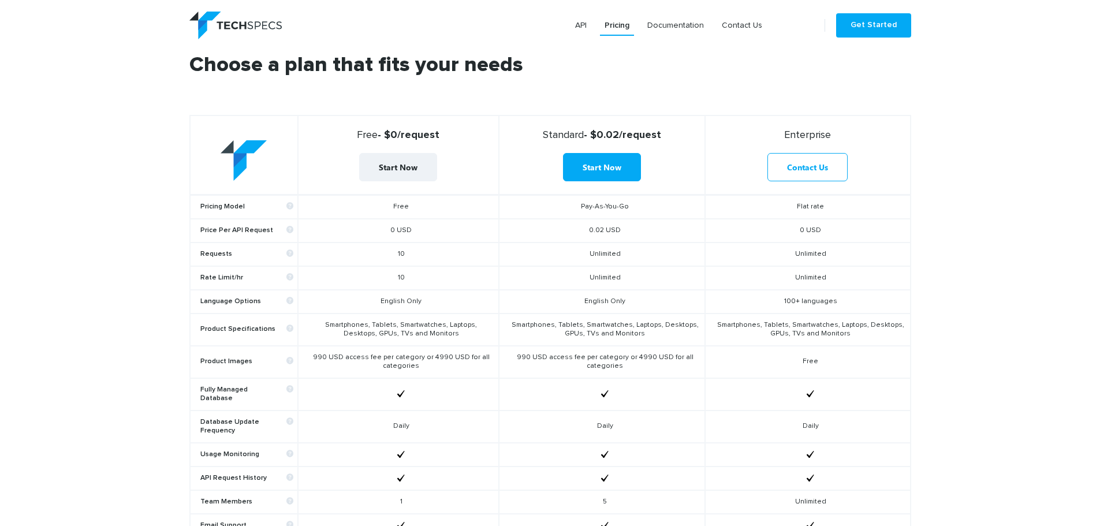
click at [212, 360] on b "Product Images" at bounding box center [246, 361] width 93 height 9
click at [211, 360] on b "Product Images" at bounding box center [246, 361] width 93 height 9
copy b "Product Images"
click at [229, 390] on b "Fully Managed Database" at bounding box center [246, 394] width 93 height 17
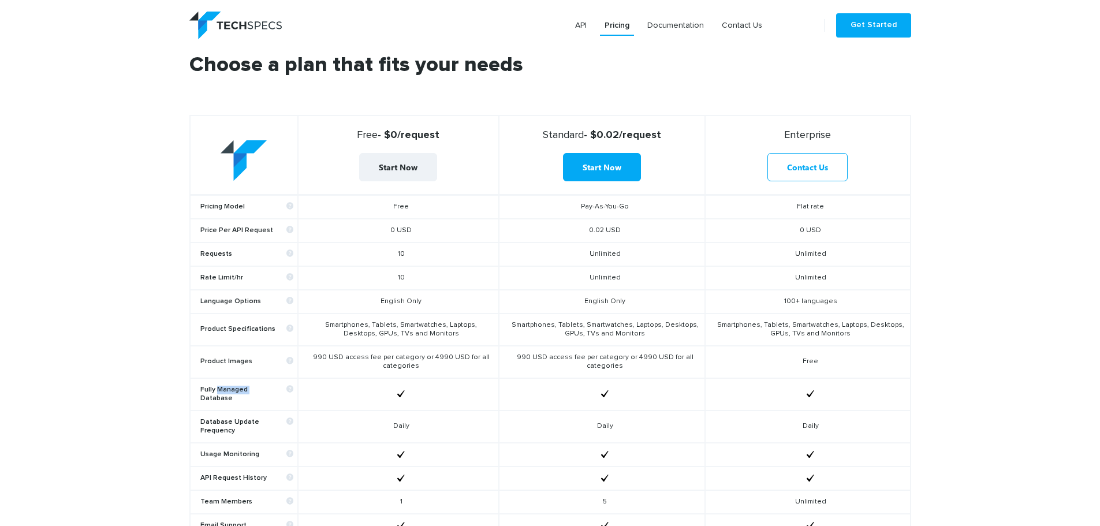
click at [229, 390] on b "Fully Managed Database" at bounding box center [246, 394] width 93 height 17
click at [230, 418] on b "Database Update Frequency" at bounding box center [246, 426] width 93 height 17
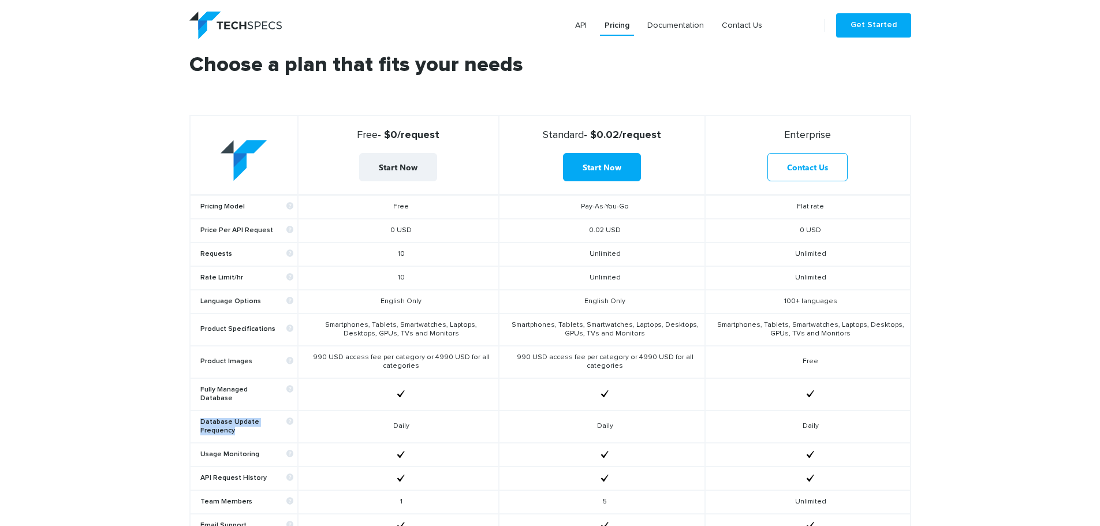
click at [232, 450] on td "Usage Monitoring" at bounding box center [244, 455] width 108 height 24
click at [232, 450] on b "Usage Monitoring" at bounding box center [246, 454] width 93 height 9
click at [233, 450] on b "Usage Monitoring" at bounding box center [246, 454] width 93 height 9
click at [234, 450] on b "Usage Monitoring" at bounding box center [246, 454] width 93 height 9
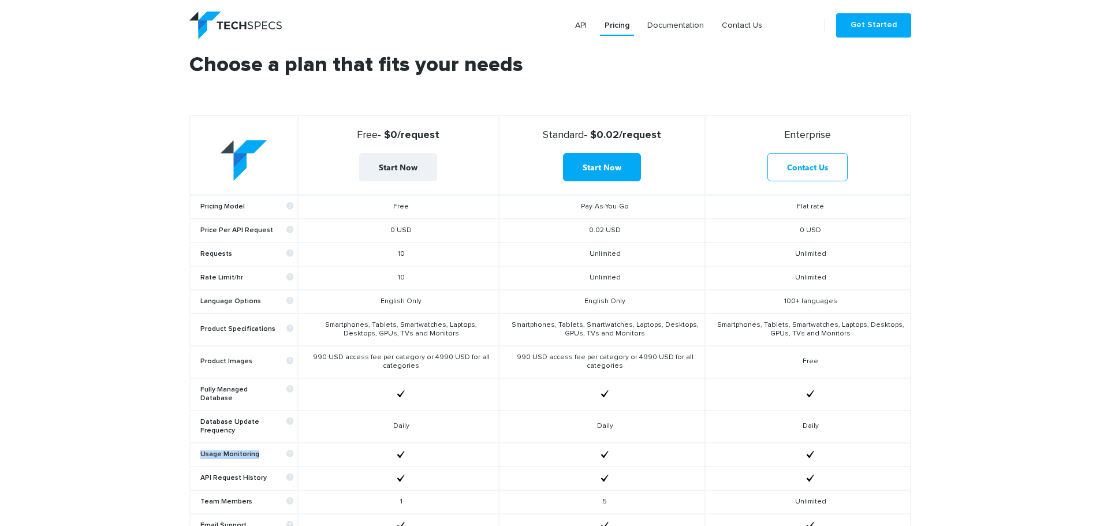
click at [234, 450] on b "Usage Monitoring" at bounding box center [246, 454] width 93 height 9
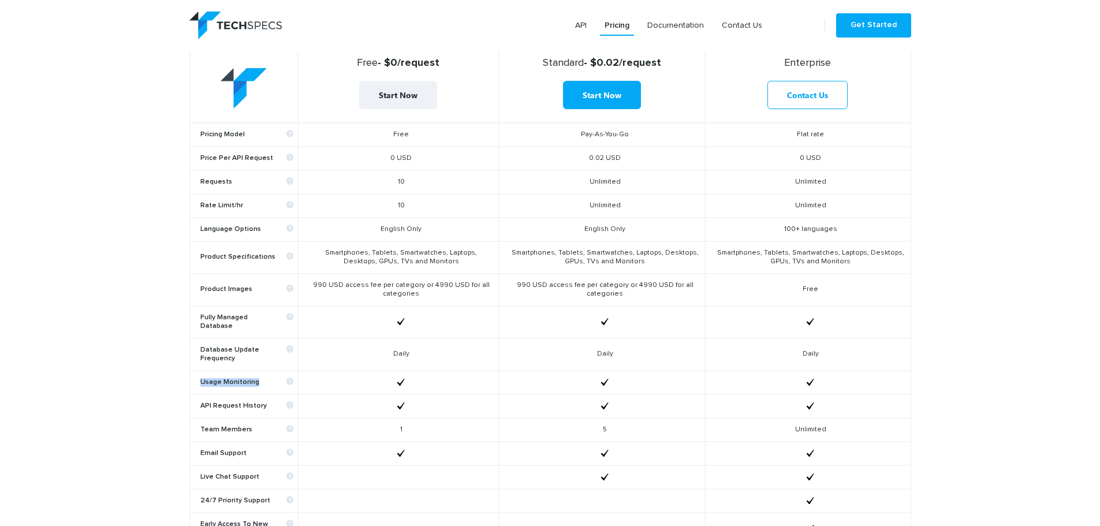
scroll to position [659, 0]
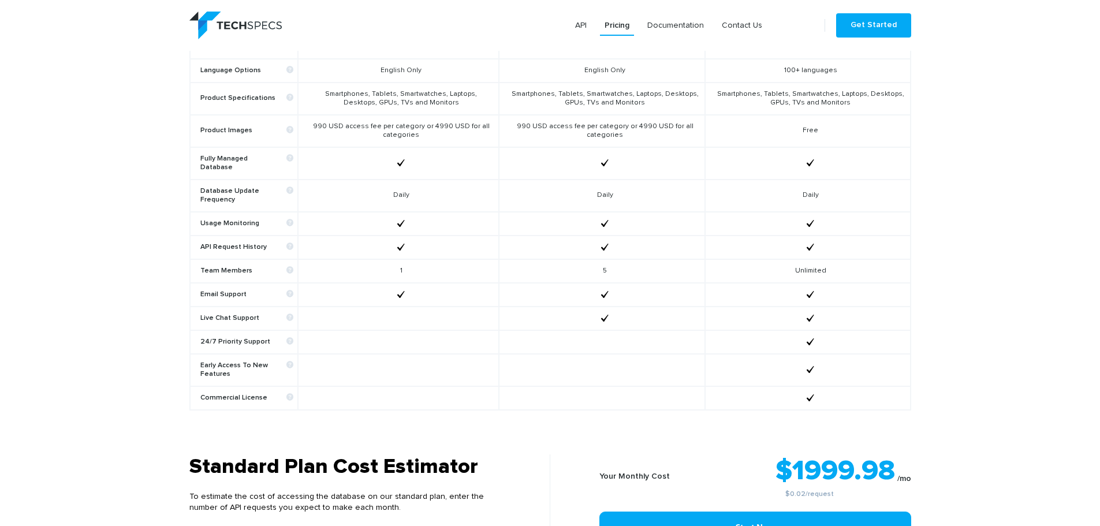
click at [221, 236] on td "API Request History" at bounding box center [244, 248] width 108 height 24
click at [217, 267] on b "Team Members" at bounding box center [246, 271] width 93 height 9
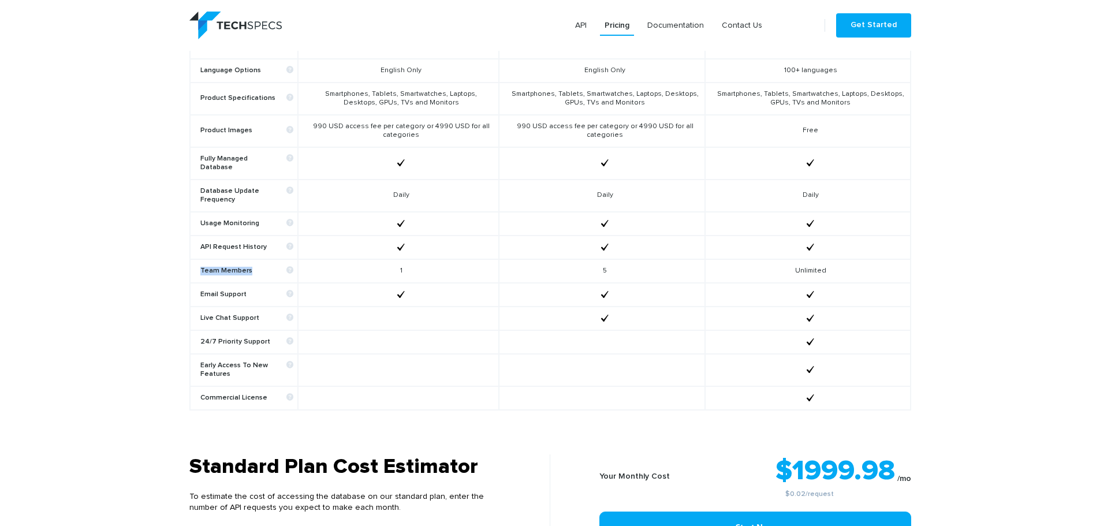
click at [217, 267] on b "Team Members" at bounding box center [246, 271] width 93 height 9
click at [223, 290] on b "Email Support" at bounding box center [246, 294] width 93 height 9
click at [224, 290] on b "Email Support" at bounding box center [246, 294] width 93 height 9
click at [225, 290] on b "Email Support" at bounding box center [246, 294] width 93 height 9
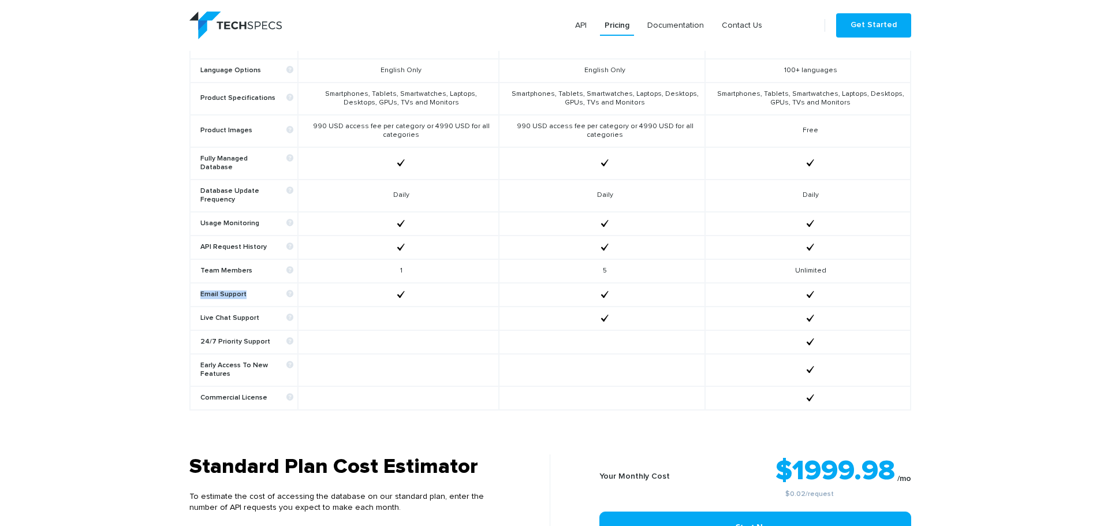
click at [225, 290] on b "Email Support" at bounding box center [246, 294] width 93 height 9
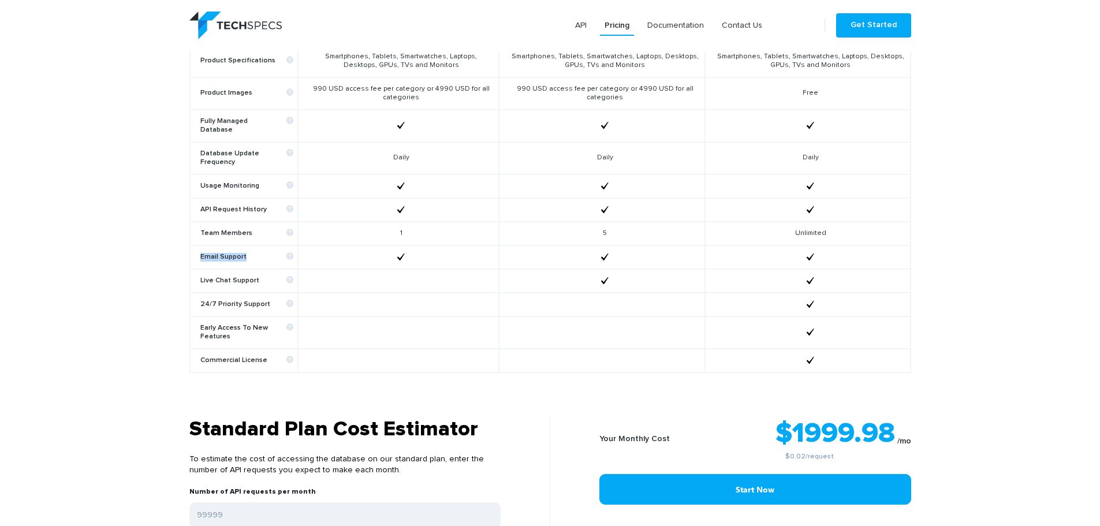
scroll to position [717, 0]
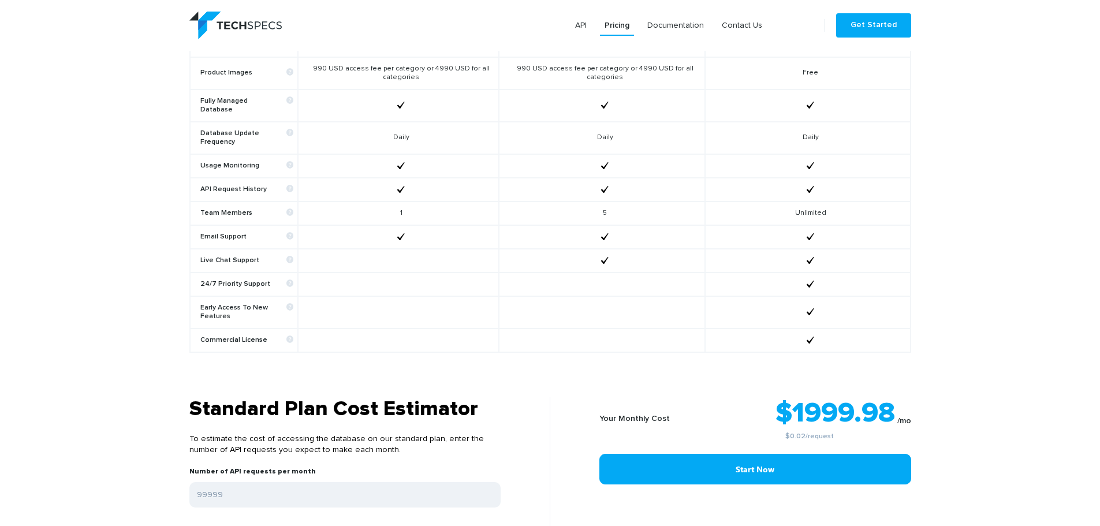
click at [229, 256] on b "Live Chat Support" at bounding box center [246, 260] width 93 height 9
click at [227, 256] on b "Live Chat Support" at bounding box center [246, 260] width 93 height 9
click at [232, 257] on td "Live Chat Support" at bounding box center [244, 261] width 108 height 24
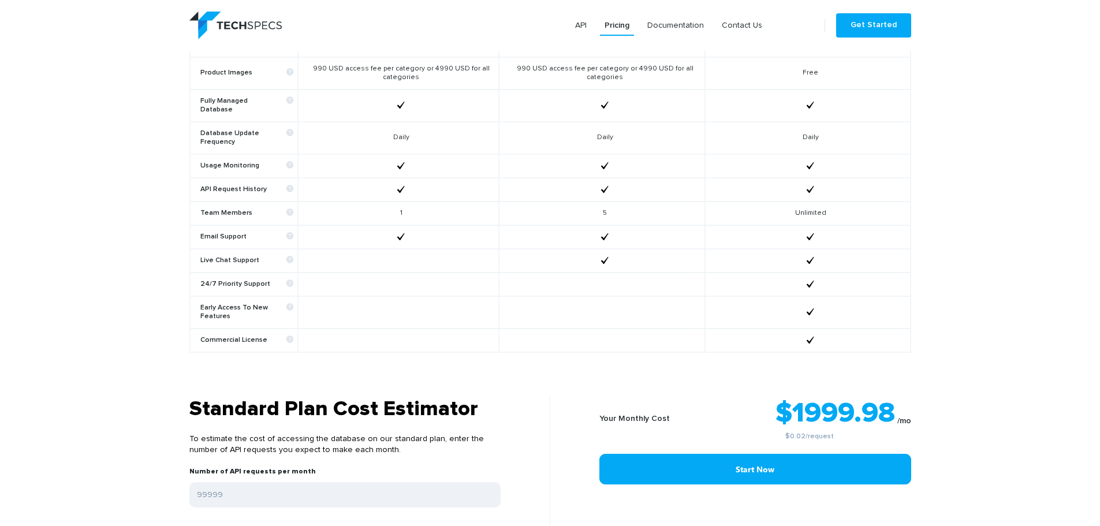
click at [230, 256] on b "Live Chat Support" at bounding box center [246, 260] width 93 height 9
click at [210, 280] on b "24/7 Priority Support" at bounding box center [246, 284] width 93 height 9
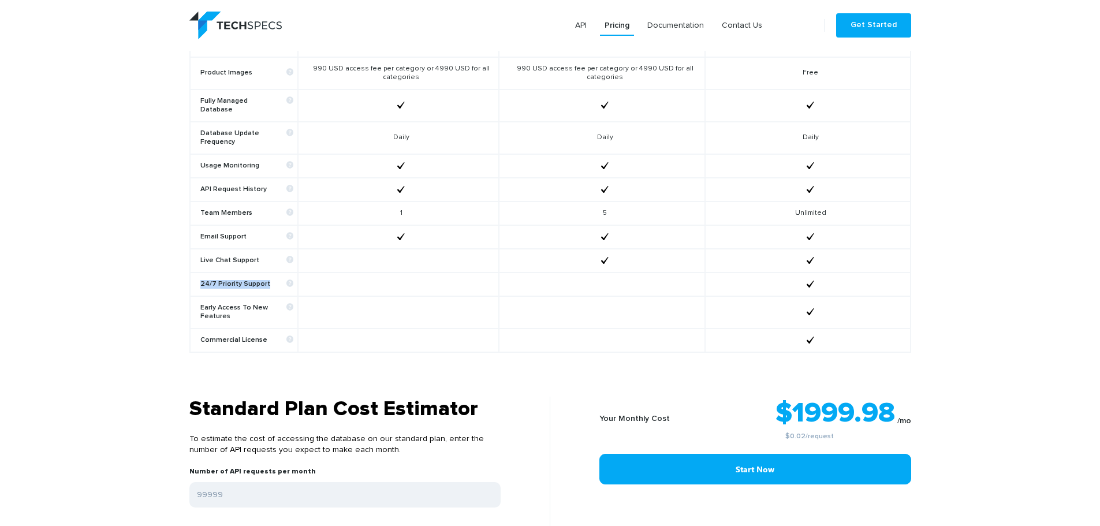
click at [210, 280] on b "24/7 Priority Support" at bounding box center [246, 284] width 93 height 9
click at [213, 296] on td "Early Access To New Features" at bounding box center [244, 312] width 108 height 32
click at [228, 336] on b "Commercial License" at bounding box center [246, 340] width 93 height 9
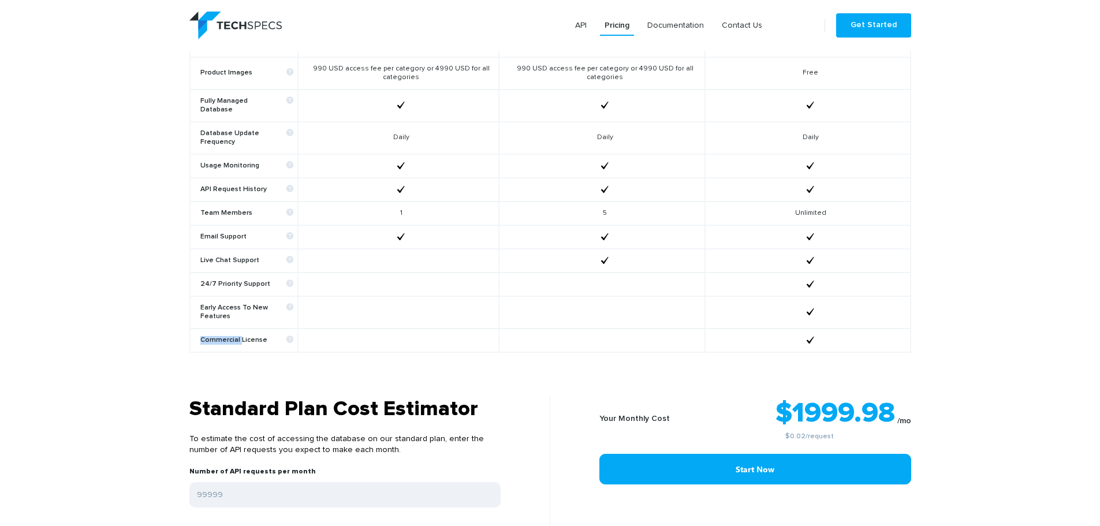
click at [228, 336] on b "Commercial License" at bounding box center [246, 340] width 93 height 9
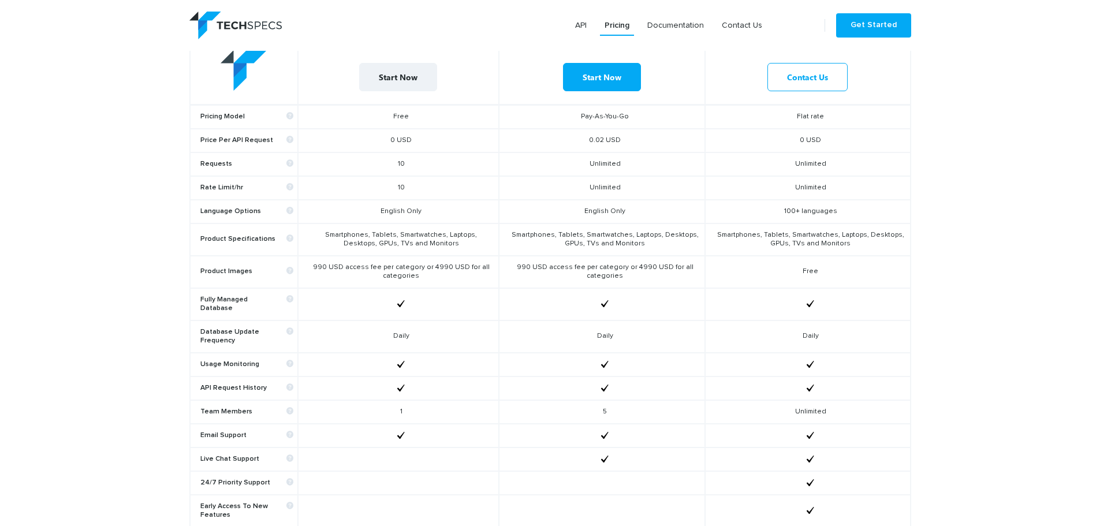
scroll to position [486, 0]
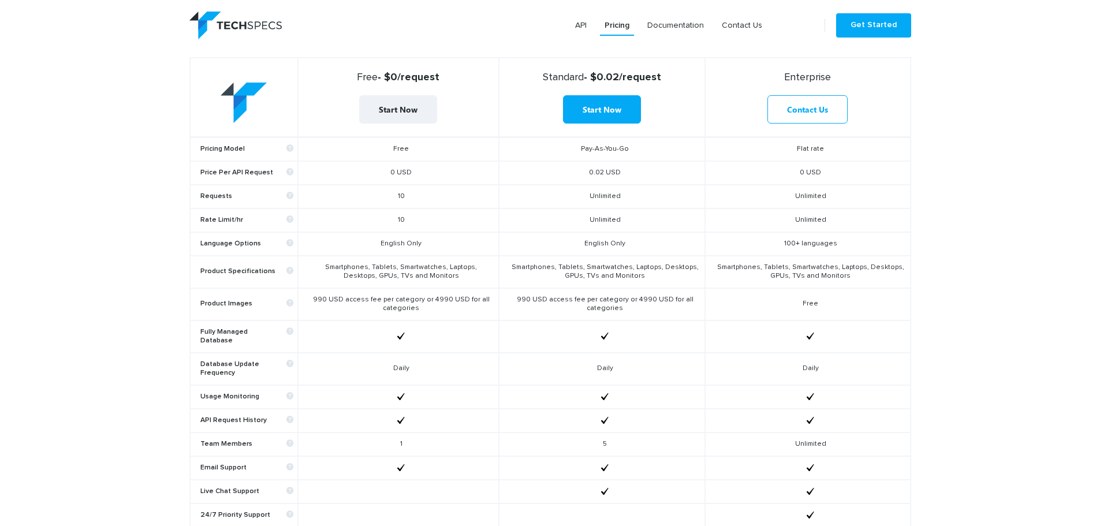
drag, startPoint x: 588, startPoint y: 172, endPoint x: 640, endPoint y: 173, distance: 51.4
click at [640, 173] on td "0.02 USD" at bounding box center [602, 173] width 206 height 24
drag, startPoint x: 580, startPoint y: 143, endPoint x: 653, endPoint y: 151, distance: 73.8
click at [653, 151] on td "Pay-As-You-Go" at bounding box center [602, 149] width 206 height 24
drag, startPoint x: 585, startPoint y: 170, endPoint x: 676, endPoint y: 177, distance: 90.9
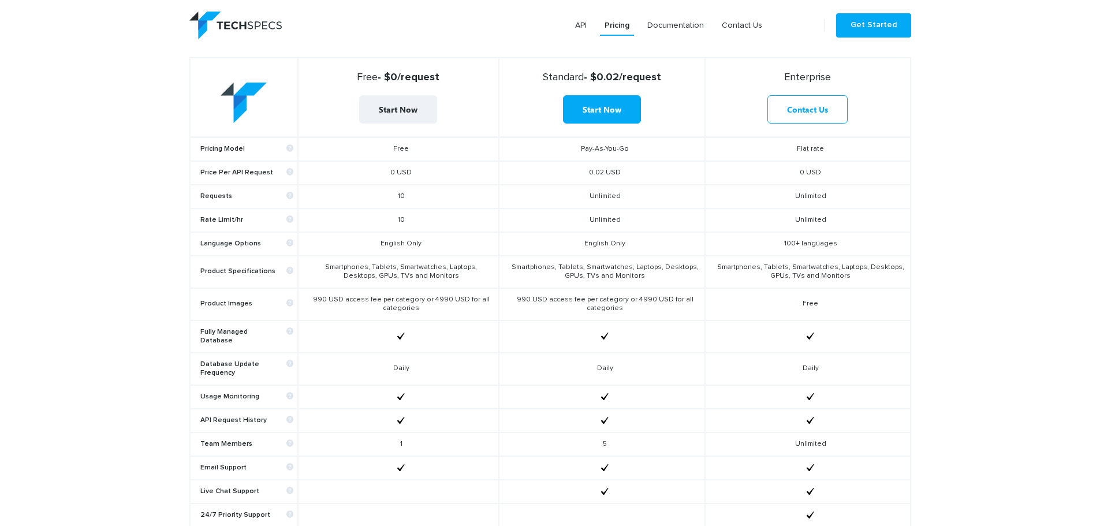
click at [676, 177] on td "0.02 USD" at bounding box center [602, 173] width 206 height 24
drag, startPoint x: 589, startPoint y: 190, endPoint x: 655, endPoint y: 191, distance: 65.3
click at [655, 191] on td "Unlimited" at bounding box center [602, 197] width 206 height 24
drag, startPoint x: 576, startPoint y: 145, endPoint x: 661, endPoint y: 148, distance: 84.9
click at [661, 147] on td "Pay-As-You-Go" at bounding box center [602, 149] width 206 height 24
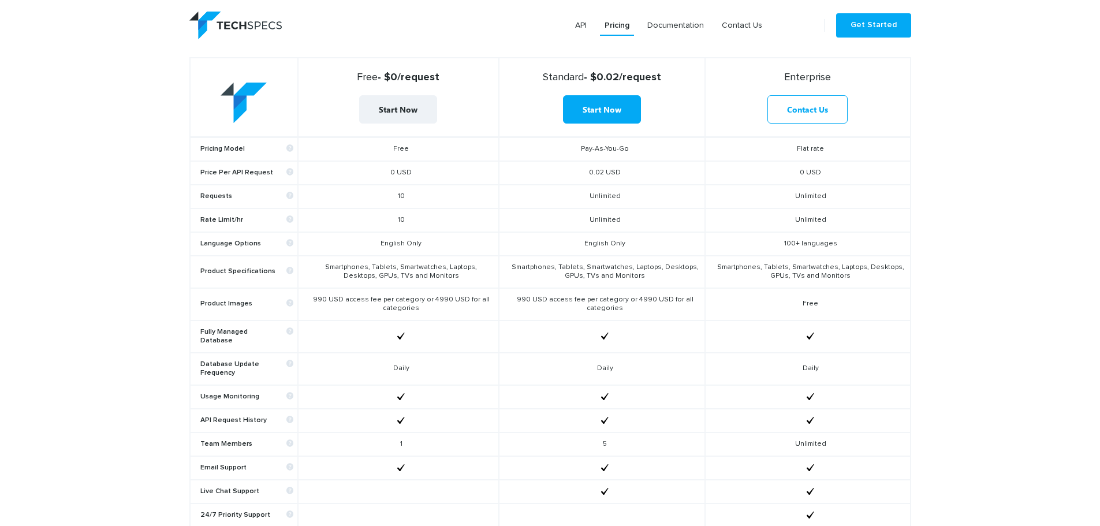
drag, startPoint x: 584, startPoint y: 165, endPoint x: 701, endPoint y: 181, distance: 118.9
click at [701, 179] on td "0.02 USD" at bounding box center [602, 173] width 206 height 24
drag, startPoint x: 587, startPoint y: 193, endPoint x: 659, endPoint y: 201, distance: 72.6
click at [657, 200] on td "Unlimited" at bounding box center [602, 197] width 206 height 24
drag, startPoint x: 519, startPoint y: 263, endPoint x: 677, endPoint y: 283, distance: 159.6
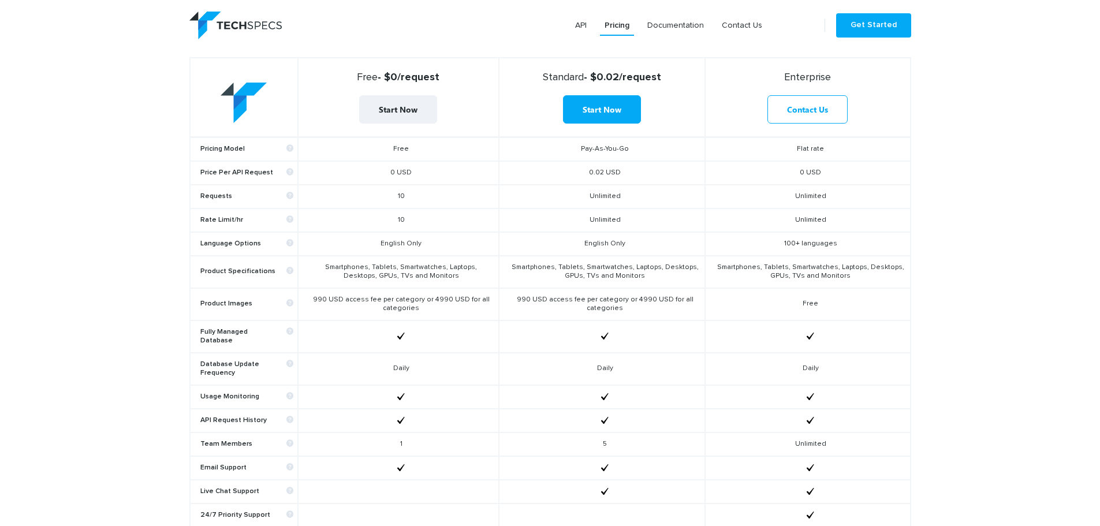
click at [677, 283] on td "Smartphones, Tablets, Smartwatches, Laptops, Desktops, GPUs, TVs and Monitors" at bounding box center [602, 272] width 206 height 32
drag, startPoint x: 518, startPoint y: 296, endPoint x: 624, endPoint y: 316, distance: 107.5
click at [624, 316] on td "990 USD access fee per category or 4990 USD for all categories" at bounding box center [602, 304] width 206 height 32
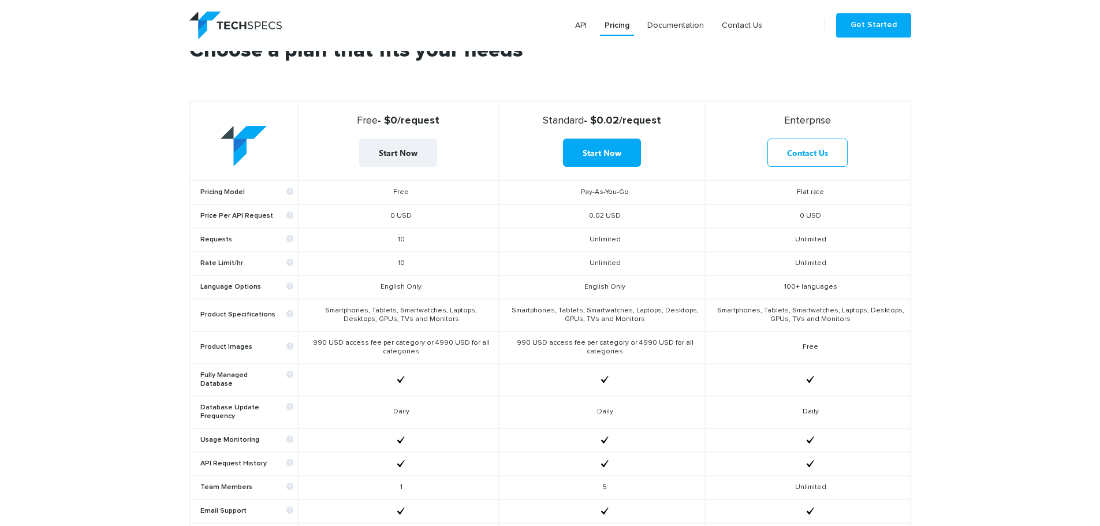
scroll to position [428, 0]
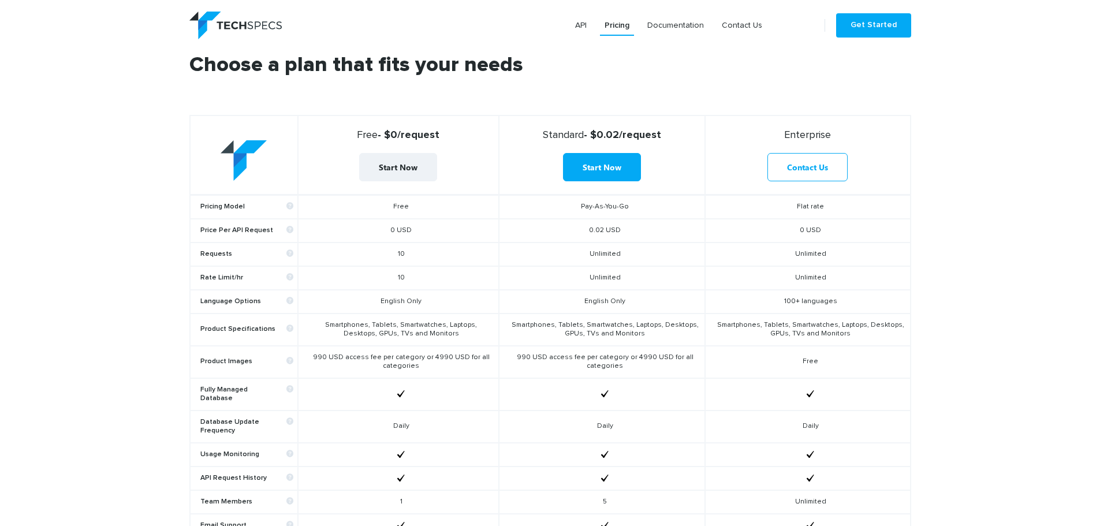
drag, startPoint x: 792, startPoint y: 205, endPoint x: 851, endPoint y: 205, distance: 58.9
click at [851, 205] on td "Flat rate" at bounding box center [807, 207] width 205 height 24
drag, startPoint x: 798, startPoint y: 232, endPoint x: 872, endPoint y: 239, distance: 74.8
click at [870, 236] on td "0 USD" at bounding box center [807, 231] width 205 height 24
drag, startPoint x: 792, startPoint y: 249, endPoint x: 892, endPoint y: 304, distance: 114.2
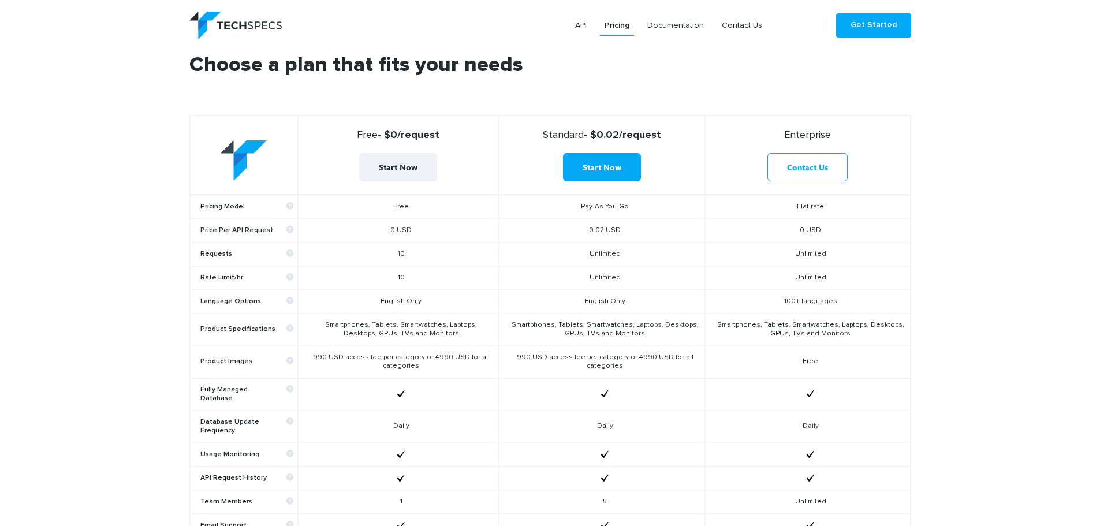
click at [909, 263] on td "Unlimited" at bounding box center [807, 254] width 205 height 24
drag, startPoint x: 794, startPoint y: 293, endPoint x: 778, endPoint y: 298, distance: 16.8
click at [794, 295] on td "100+ languages" at bounding box center [807, 302] width 205 height 24
drag, startPoint x: 777, startPoint y: 296, endPoint x: 825, endPoint y: 416, distance: 128.8
click at [864, 300] on td "100+ languages" at bounding box center [807, 302] width 205 height 24
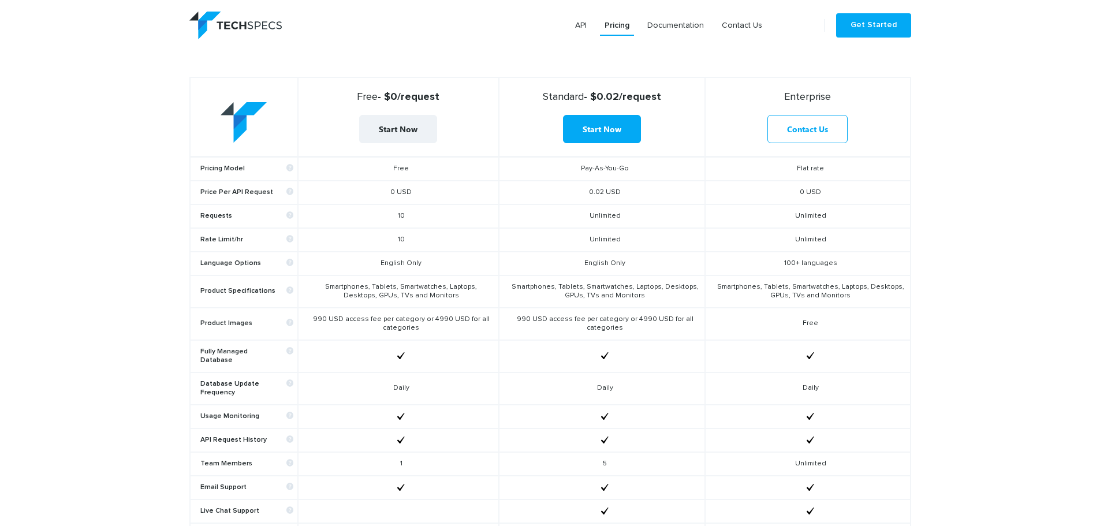
scroll to position [486, 0]
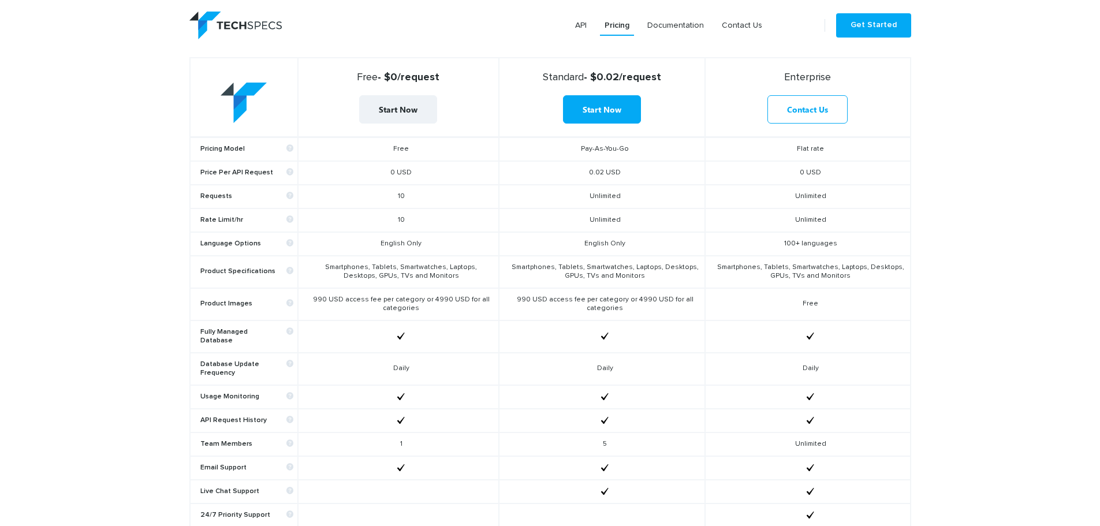
drag, startPoint x: 796, startPoint y: 308, endPoint x: 829, endPoint y: 303, distance: 32.7
click at [829, 303] on td "Free" at bounding box center [807, 304] width 205 height 32
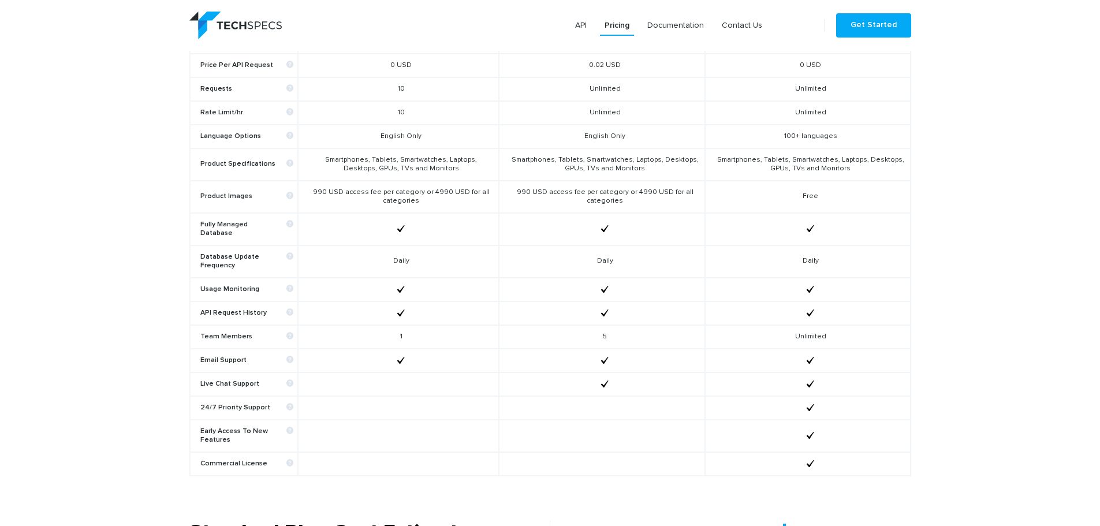
scroll to position [602, 0]
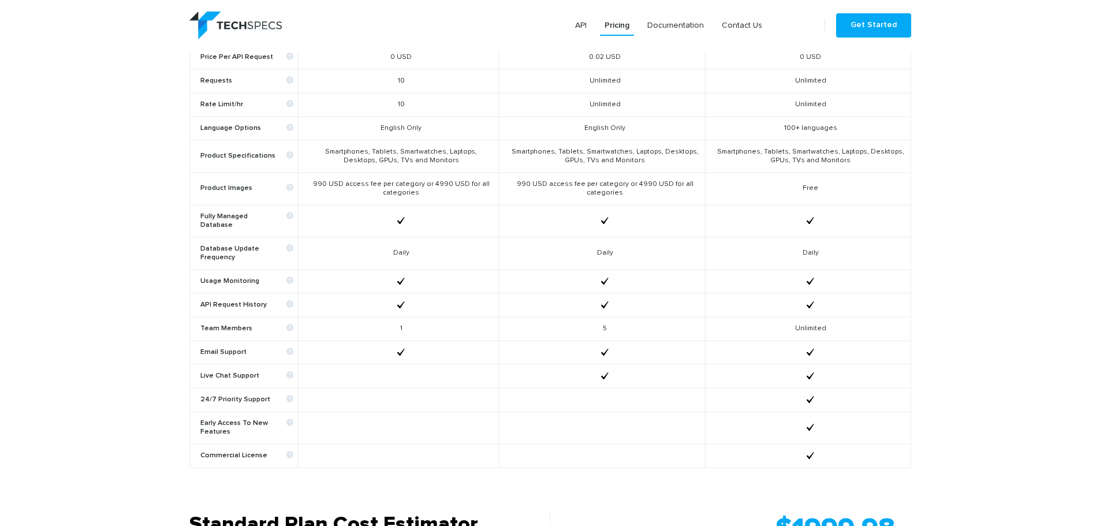
click at [797, 320] on td "Unlimited" at bounding box center [807, 329] width 205 height 24
